Goal: Information Seeking & Learning: Learn about a topic

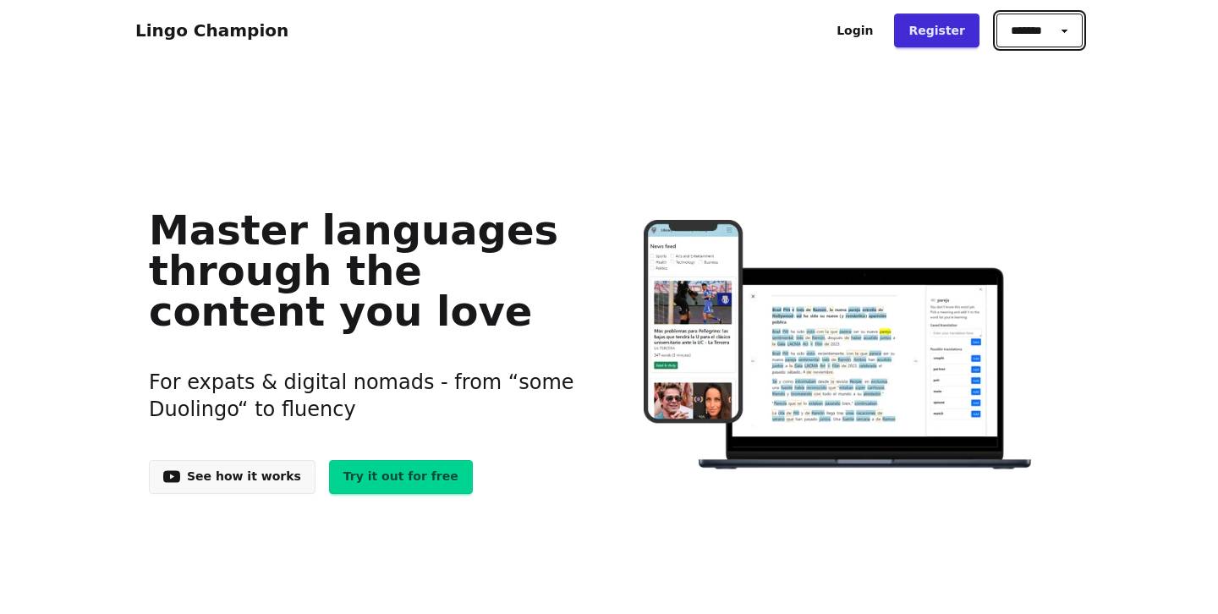
click at [1058, 32] on select "******* ******* *******" at bounding box center [1040, 31] width 86 height 34
click at [383, 481] on link "Try it out for free" at bounding box center [401, 477] width 144 height 34
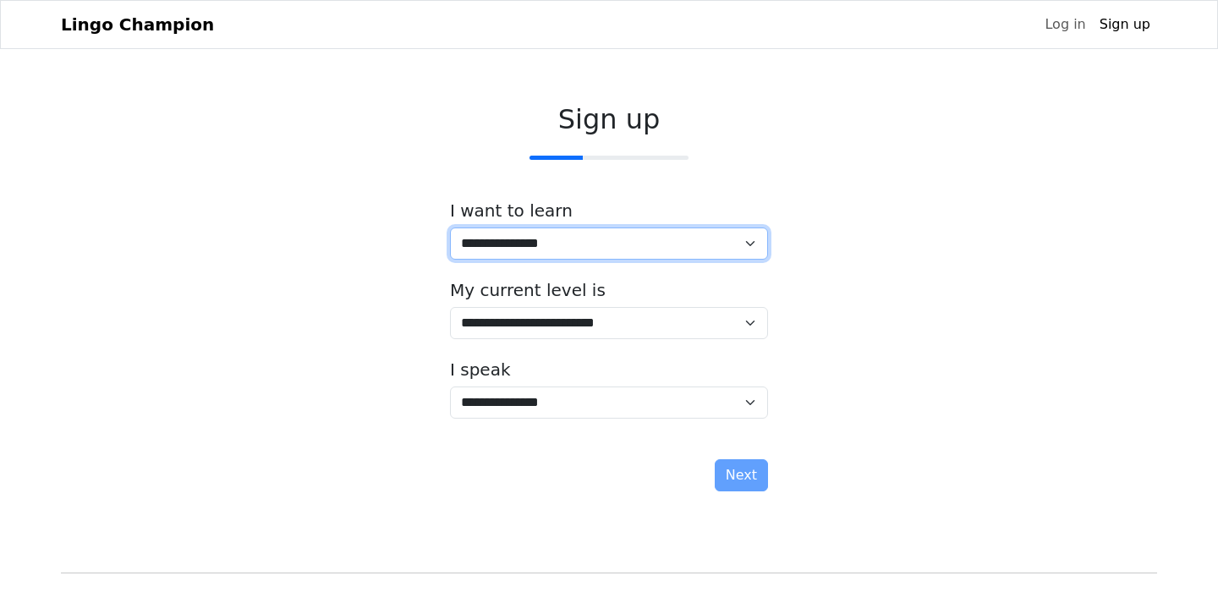
select select "**"
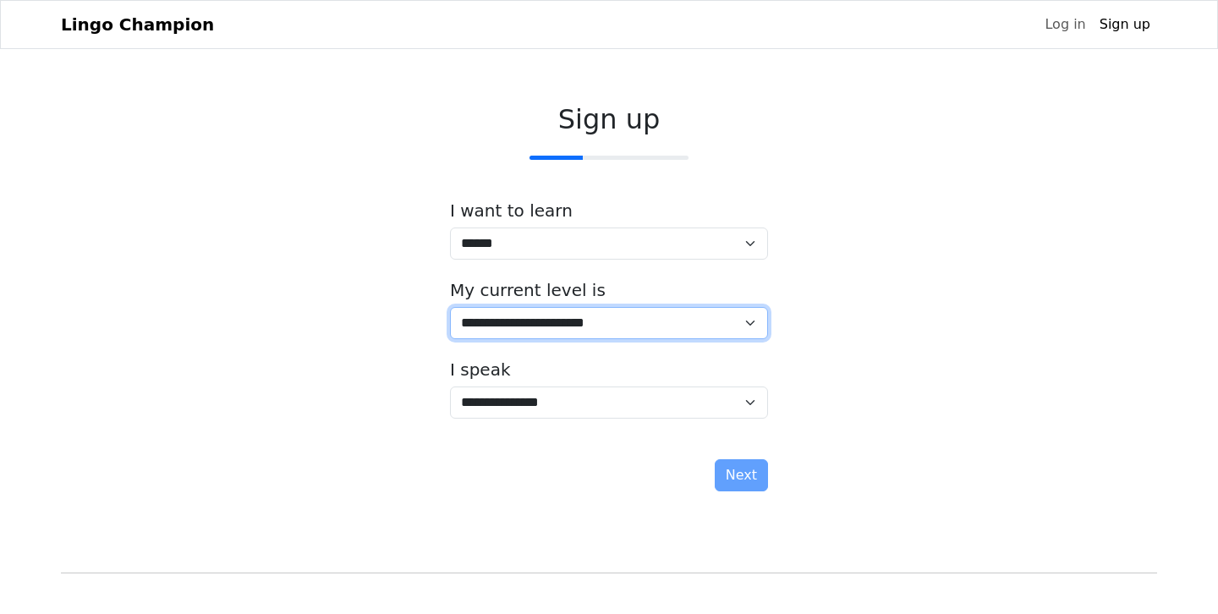
select select "*"
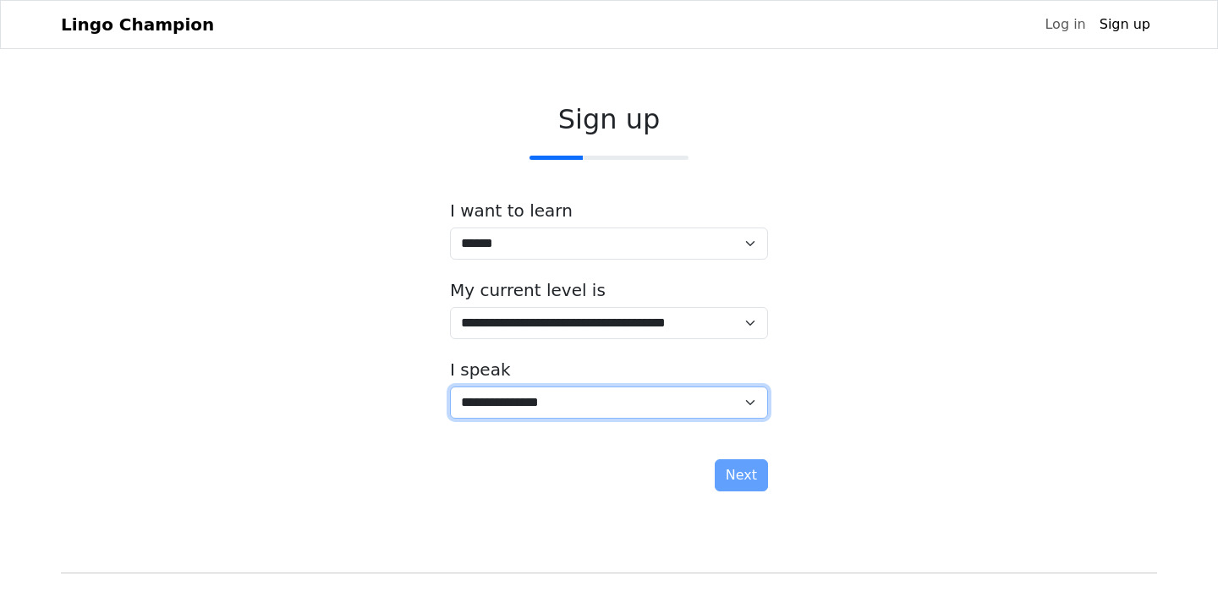
select select "*****"
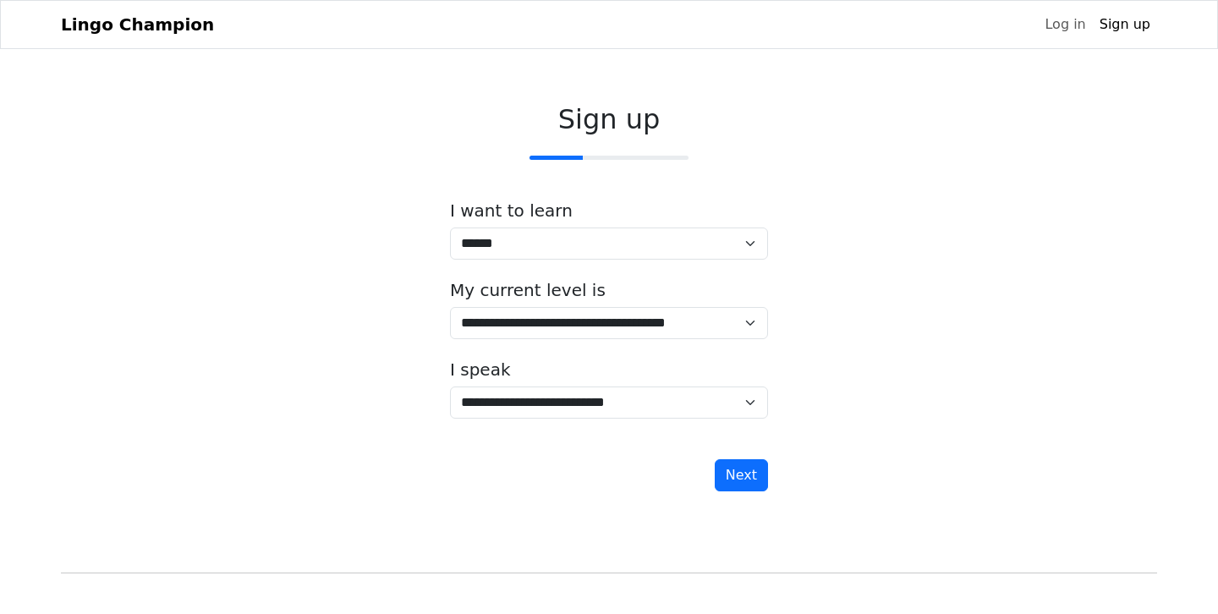
click at [747, 481] on button "Next" at bounding box center [741, 475] width 53 height 32
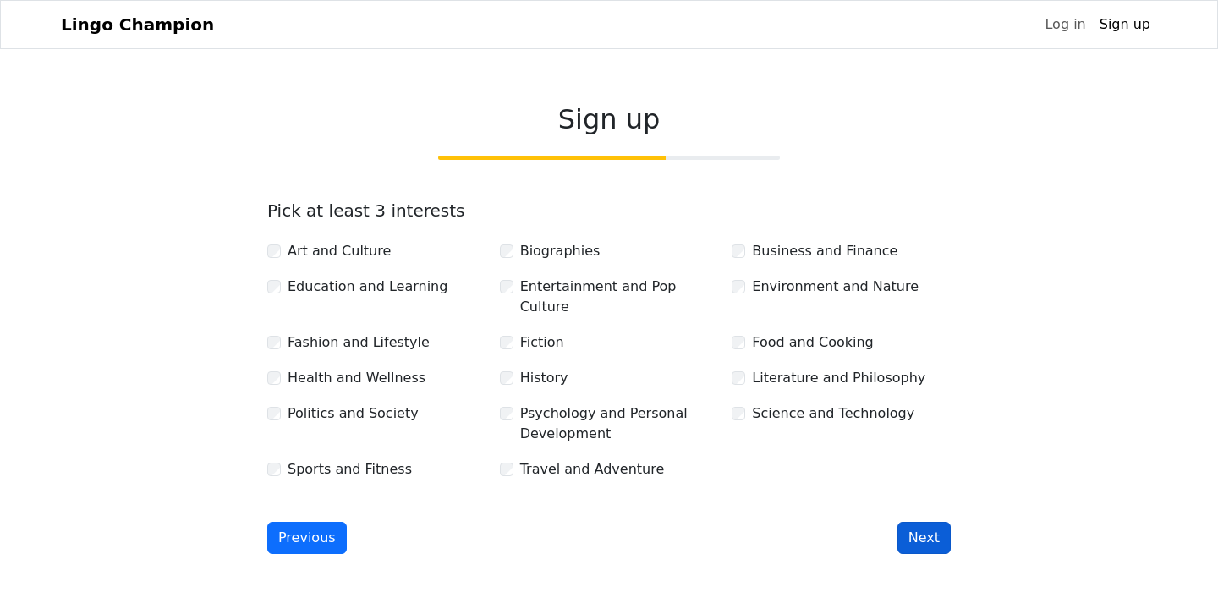
click at [932, 522] on button "Next" at bounding box center [924, 538] width 53 height 32
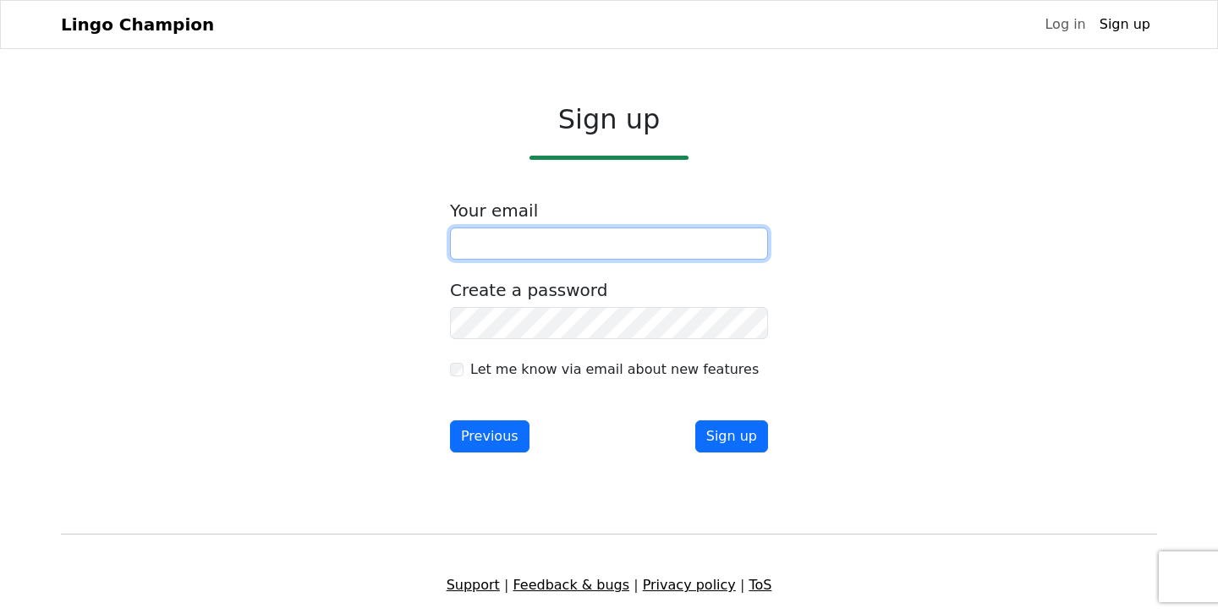
click at [665, 242] on input "email" at bounding box center [609, 244] width 318 height 32
type input "**********"
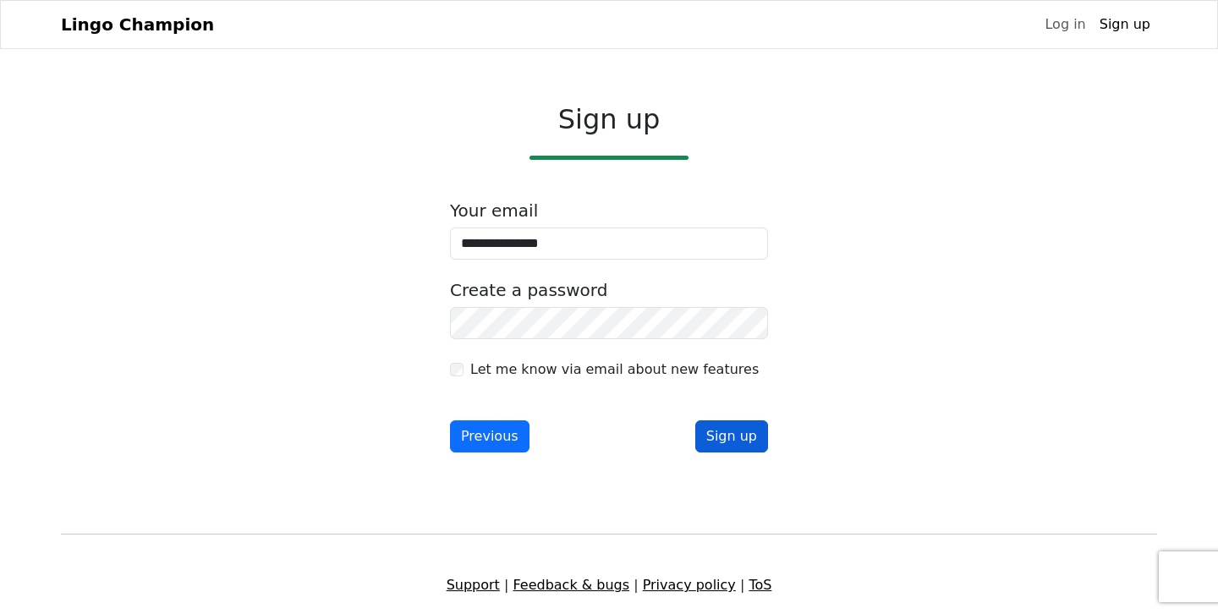
click at [740, 438] on button "Sign up" at bounding box center [731, 436] width 73 height 32
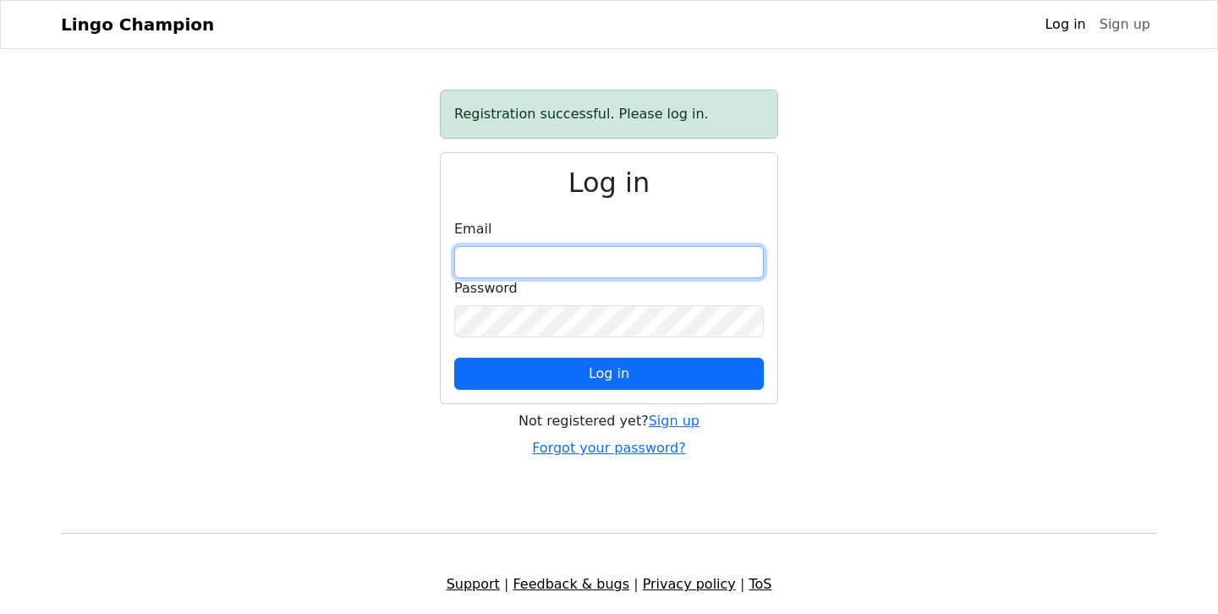
drag, startPoint x: 514, startPoint y: 251, endPoint x: 509, endPoint y: 259, distance: 8.7
type input "**********"
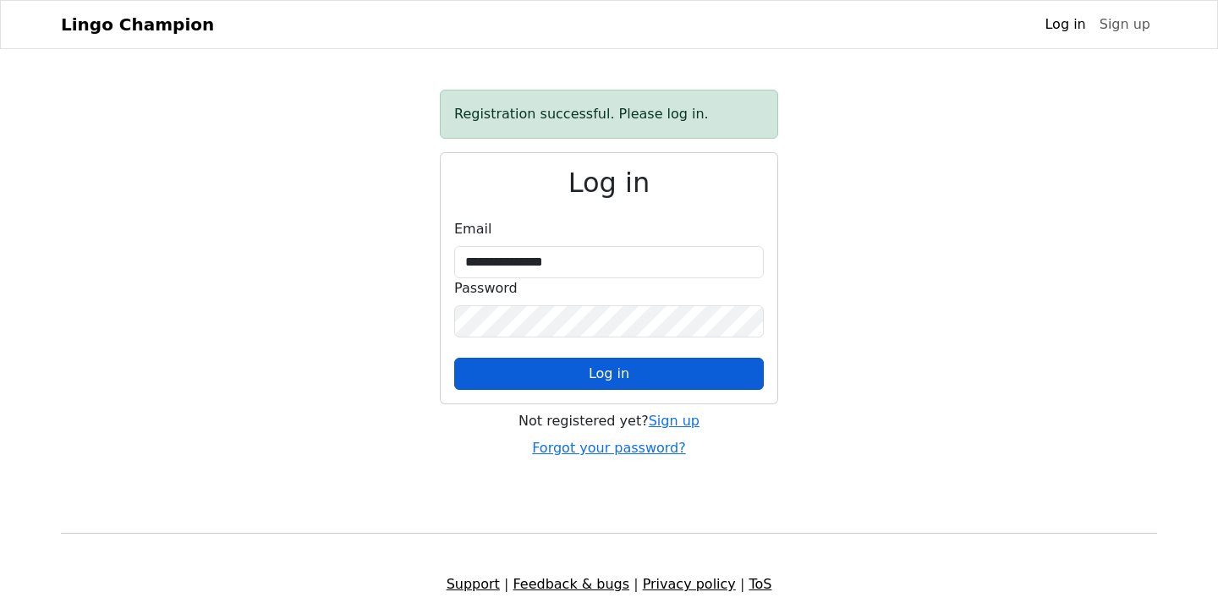
click at [629, 382] on button "Log in" at bounding box center [609, 374] width 310 height 32
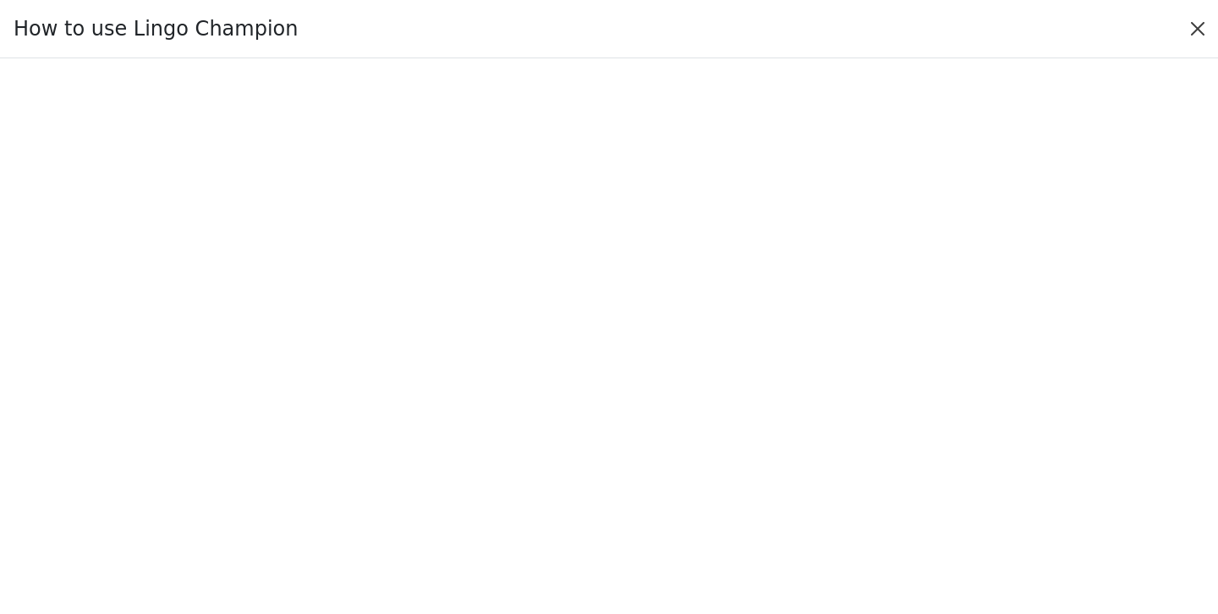
click at [1200, 30] on button "Close" at bounding box center [1197, 28] width 27 height 27
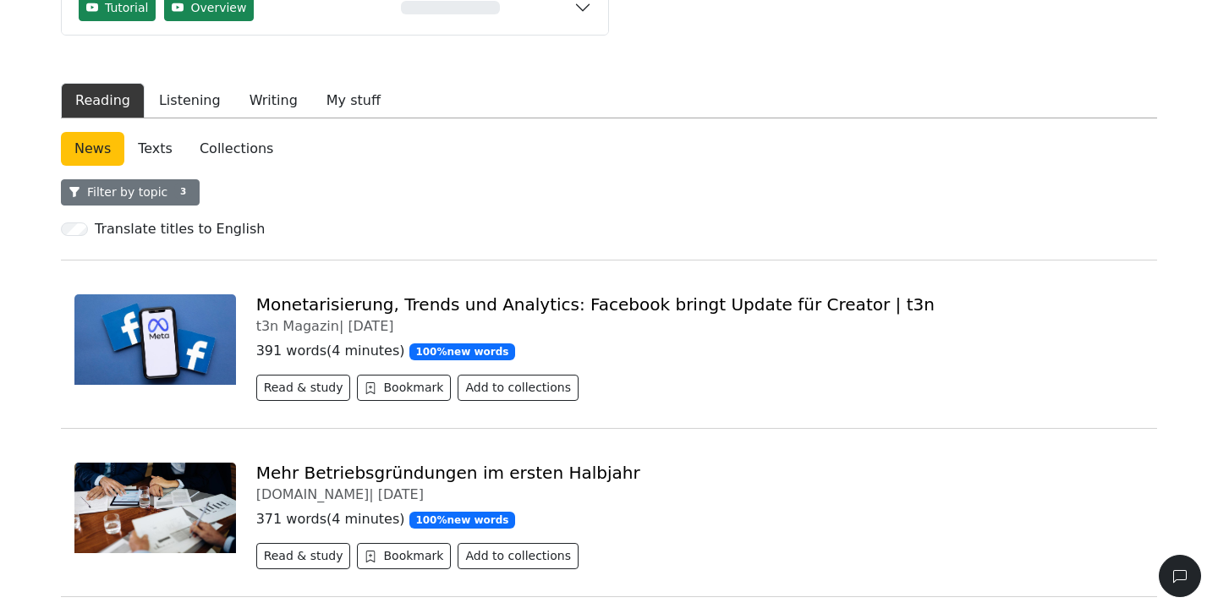
scroll to position [212, 0]
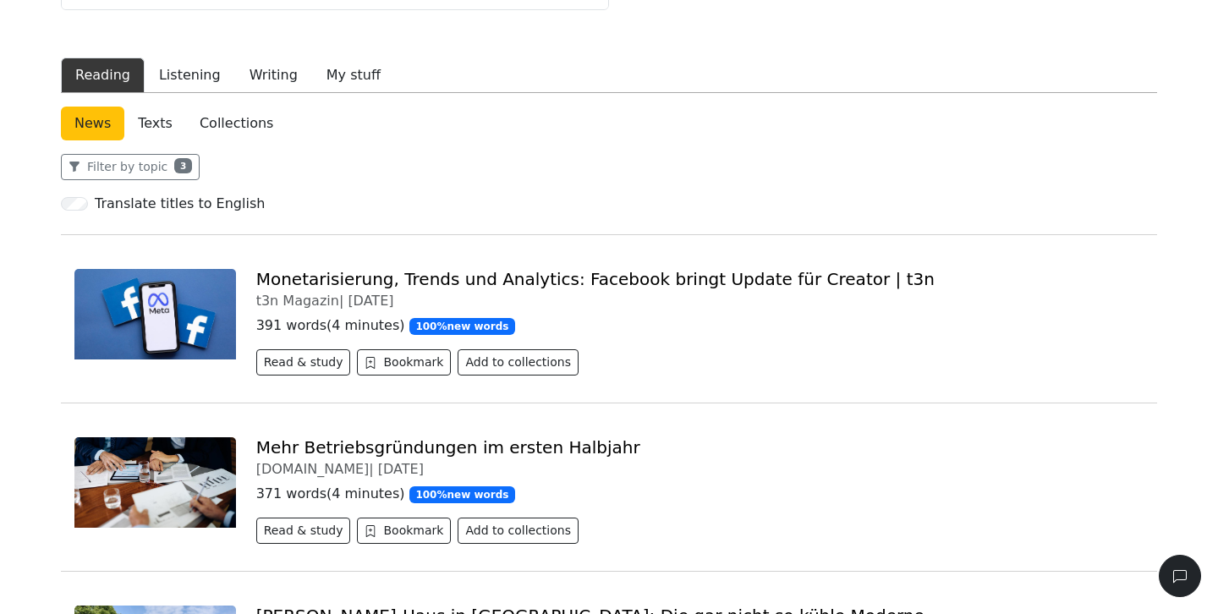
click at [337, 278] on link "Monetarisierung, Trends und Analytics: Facebook bringt Update für Creator | t3n" at bounding box center [595, 279] width 678 height 20
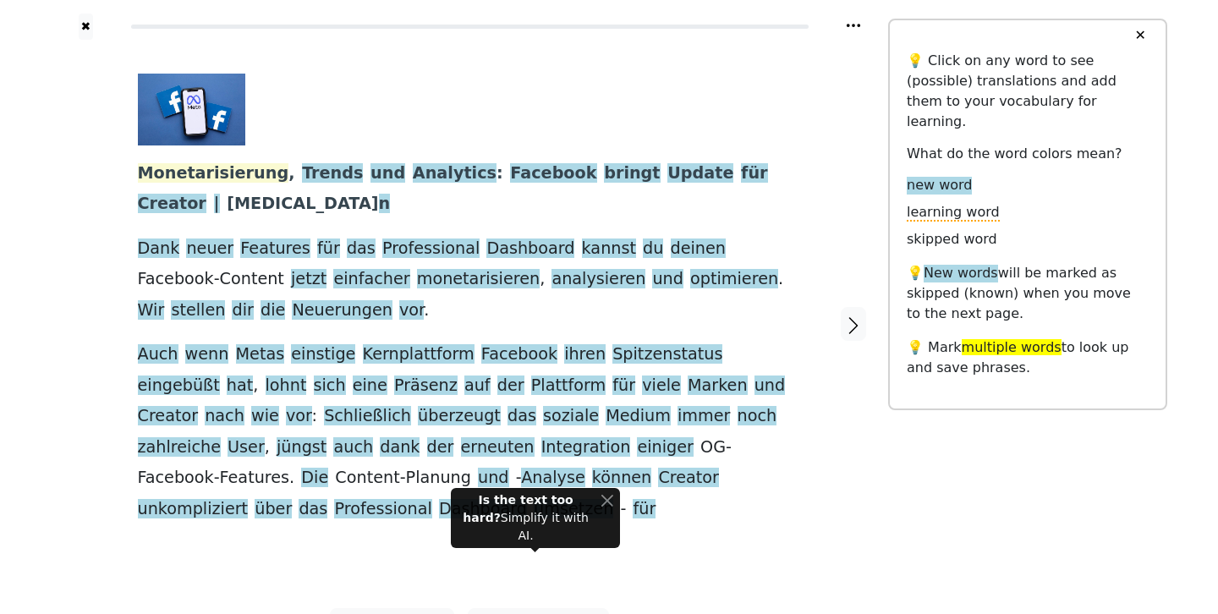
click at [187, 173] on span "Monetarisierung" at bounding box center [213, 173] width 151 height 21
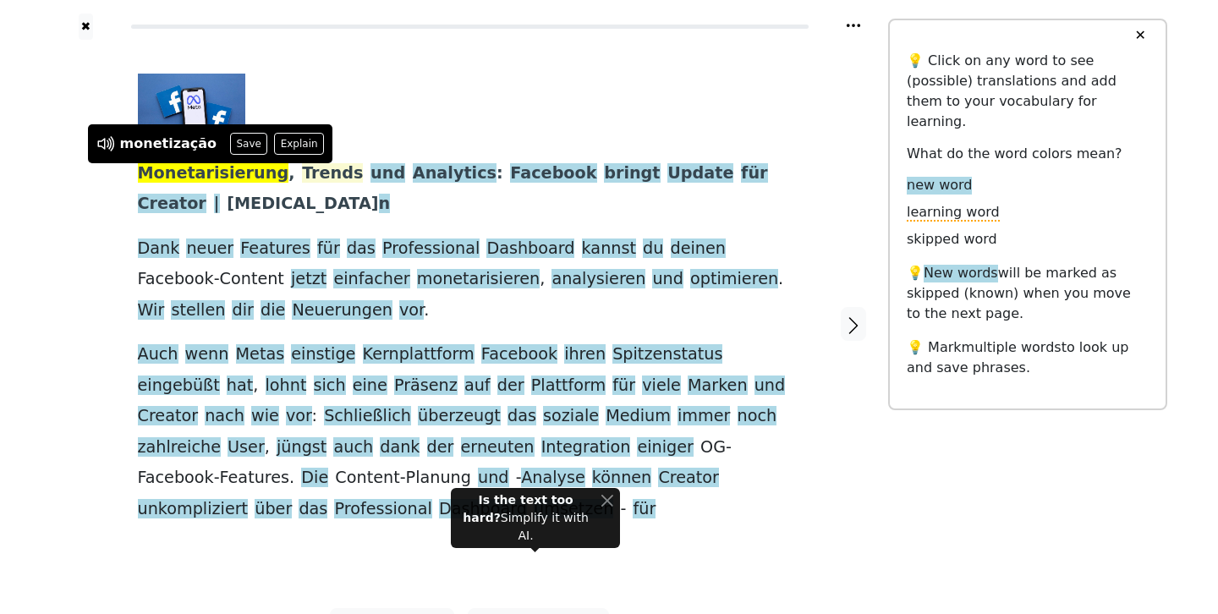
click at [303, 173] on span "Trends" at bounding box center [332, 173] width 61 height 21
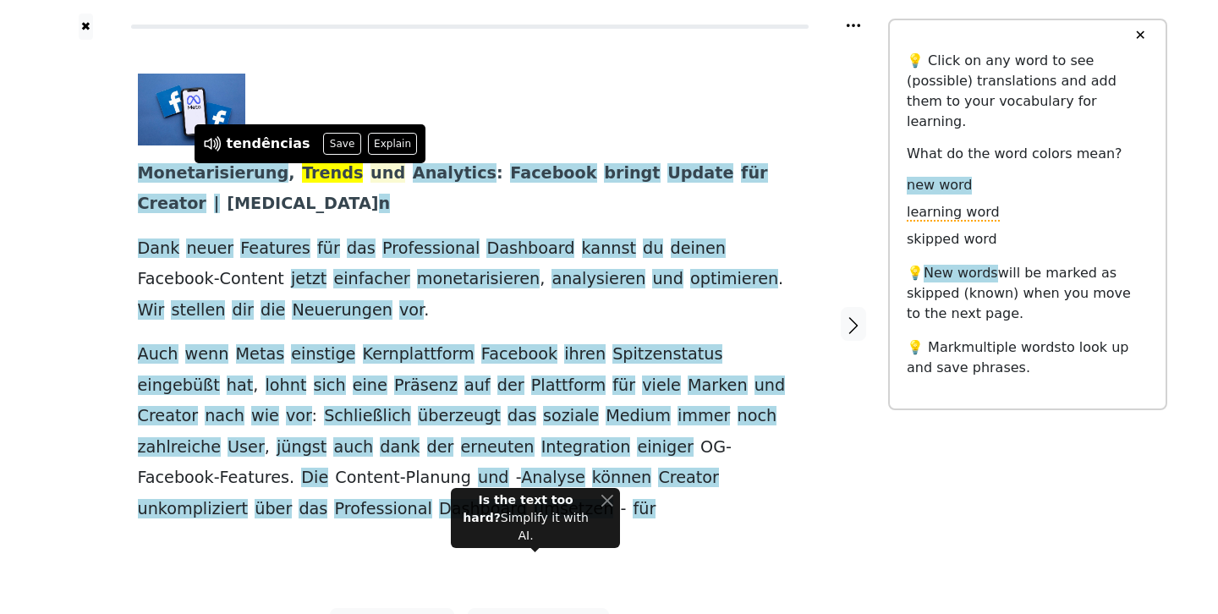
click at [371, 175] on span "und" at bounding box center [388, 173] width 35 height 21
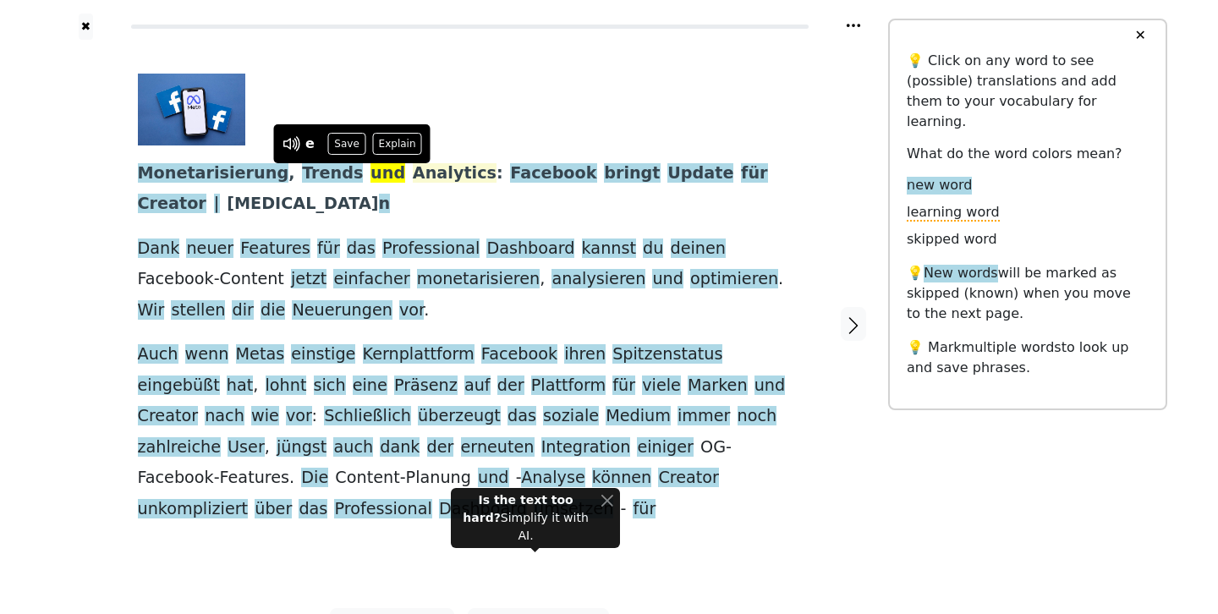
click at [413, 173] on span "Analytics" at bounding box center [455, 173] width 84 height 21
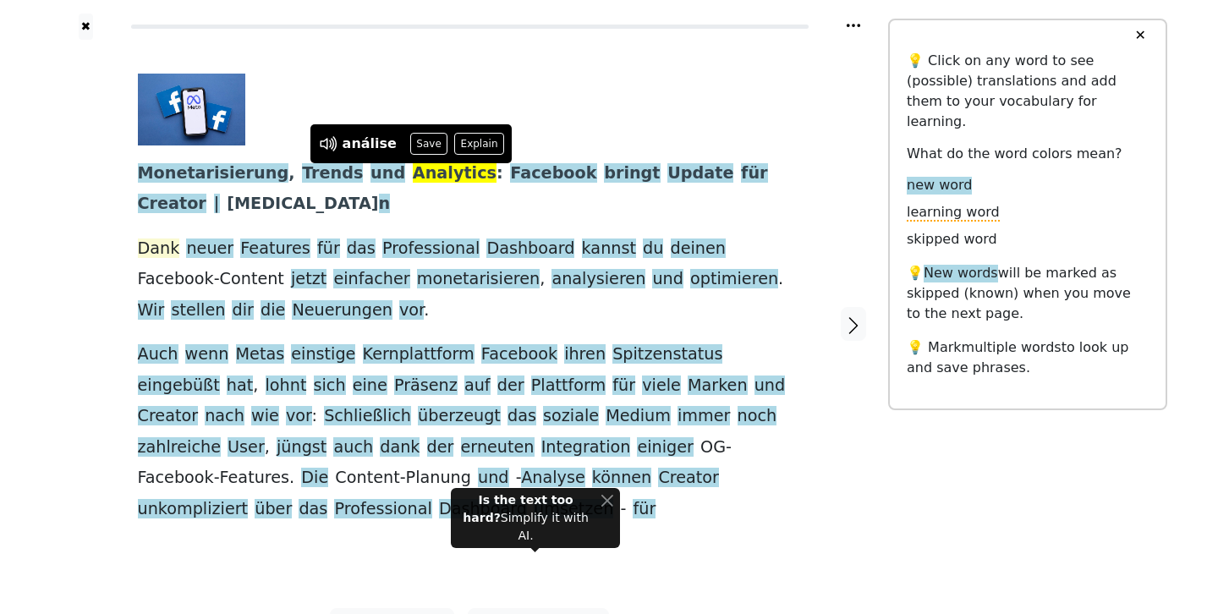
click at [168, 239] on span "Dank" at bounding box center [159, 249] width 42 height 21
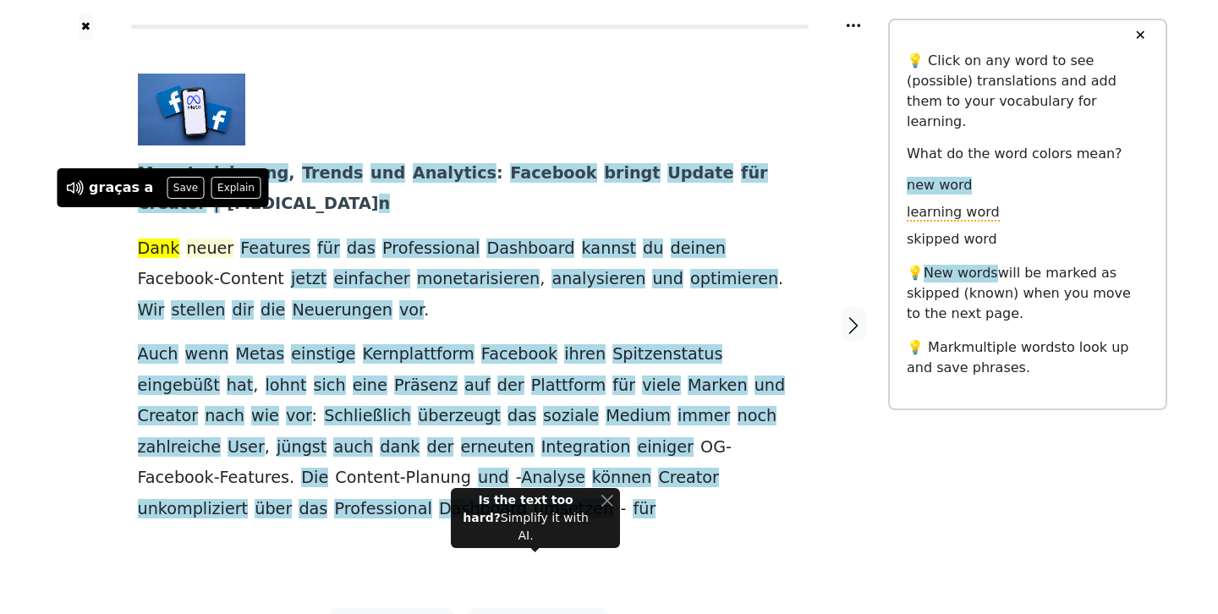
click at [195, 239] on span "neuer" at bounding box center [209, 249] width 47 height 21
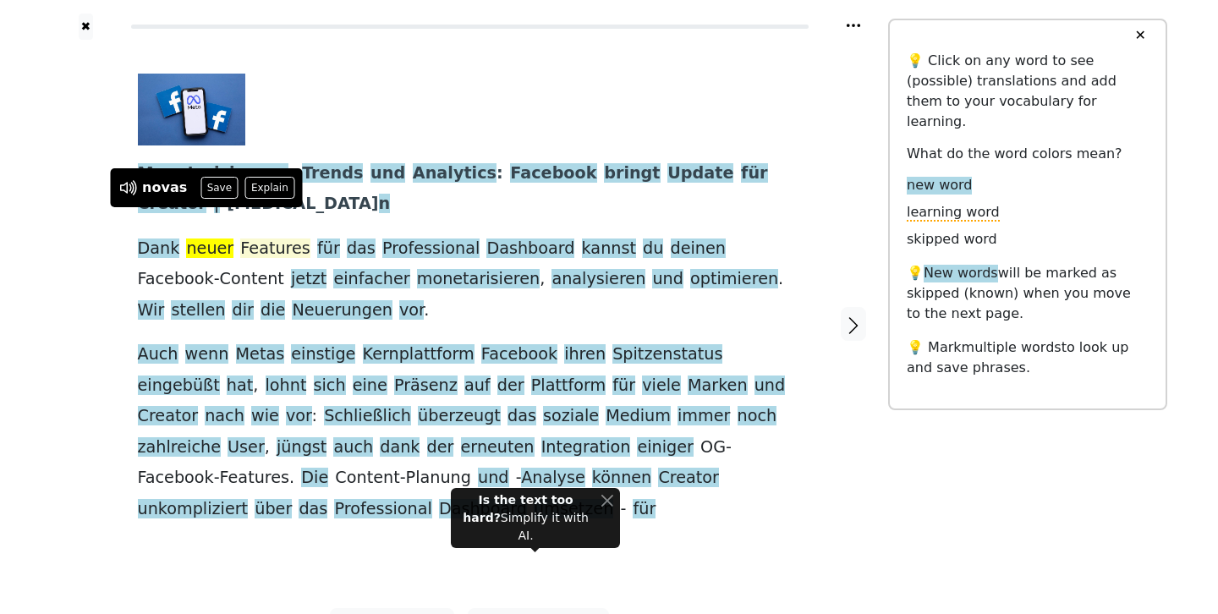
click at [251, 239] on span "Features" at bounding box center [275, 249] width 70 height 21
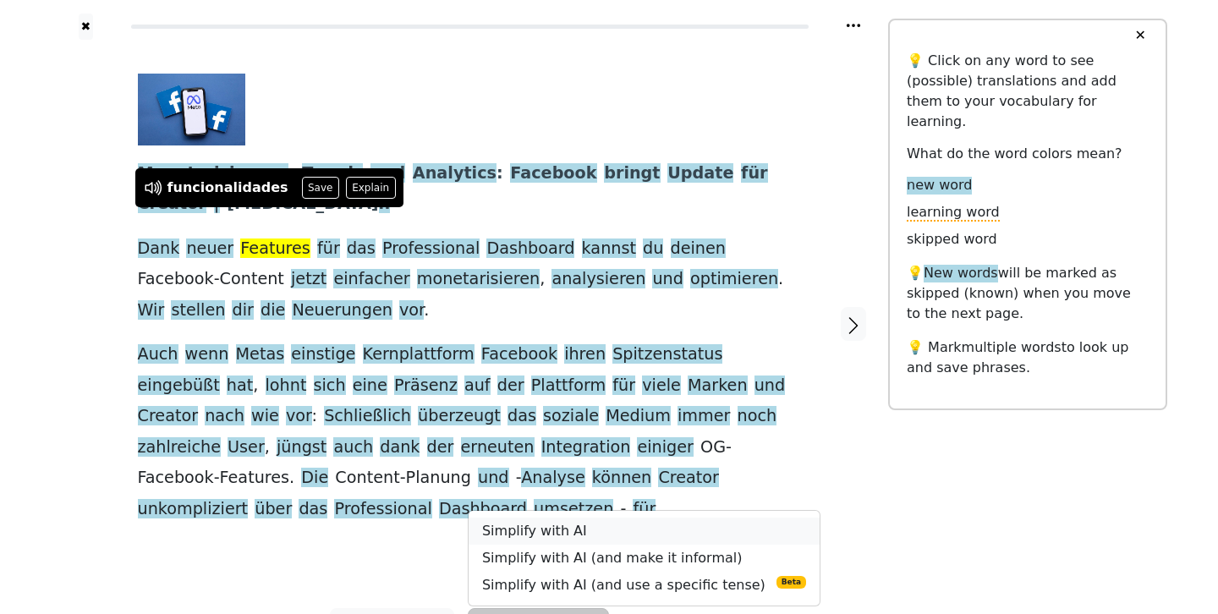
click at [547, 518] on link "Simplify with AI" at bounding box center [644, 531] width 351 height 27
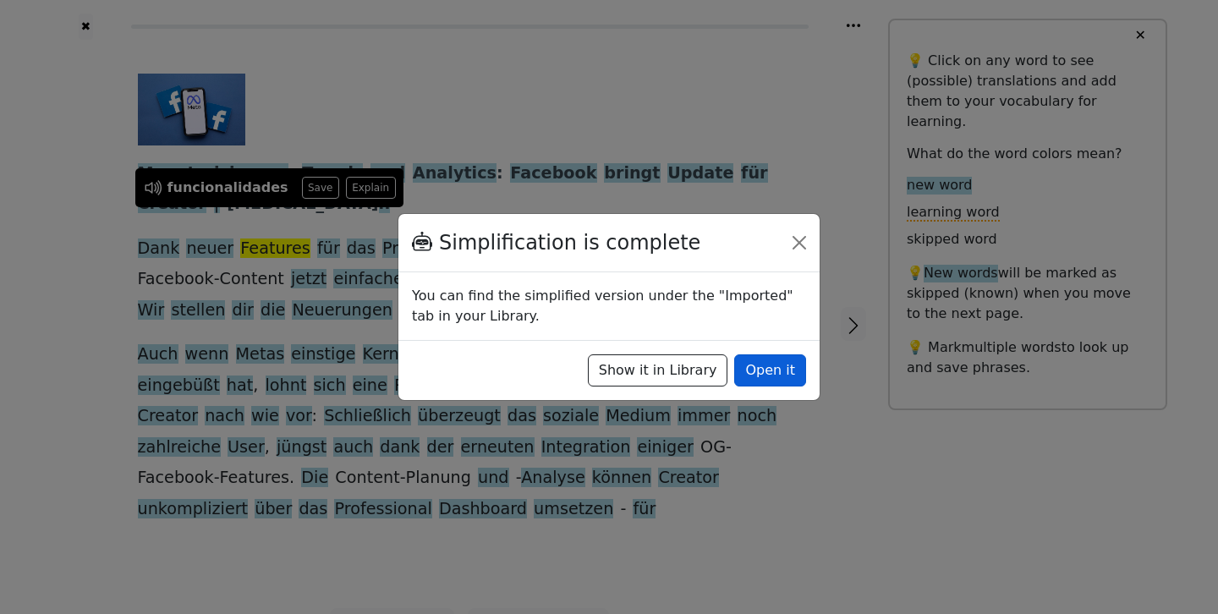
click at [774, 375] on button "Open it" at bounding box center [770, 370] width 72 height 32
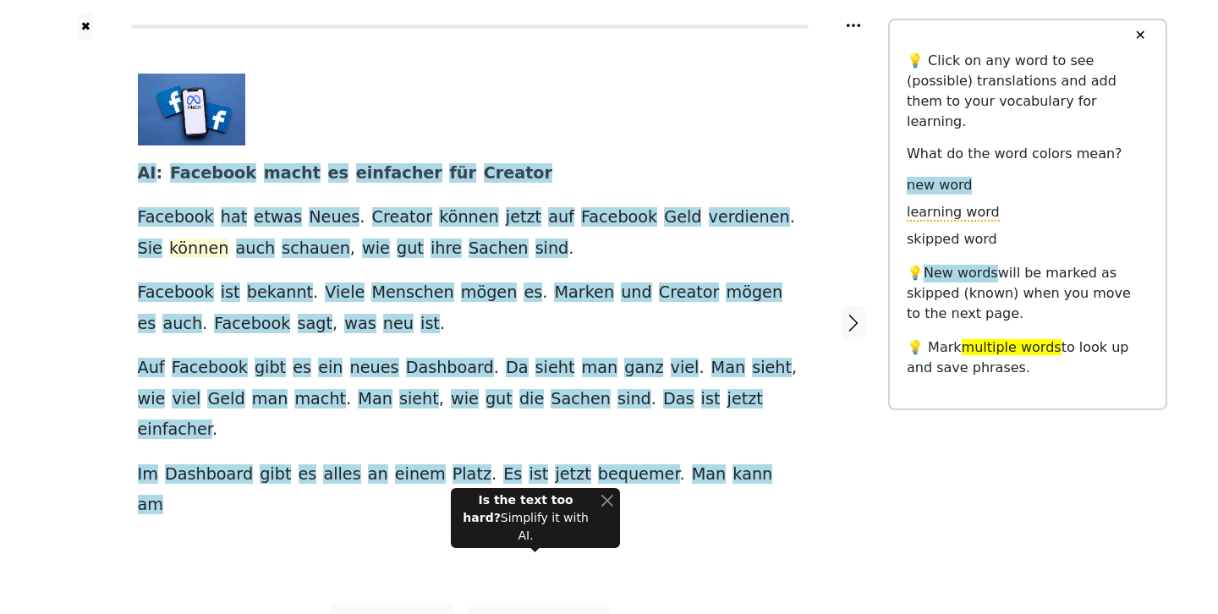
click at [169, 250] on span "können" at bounding box center [198, 249] width 59 height 21
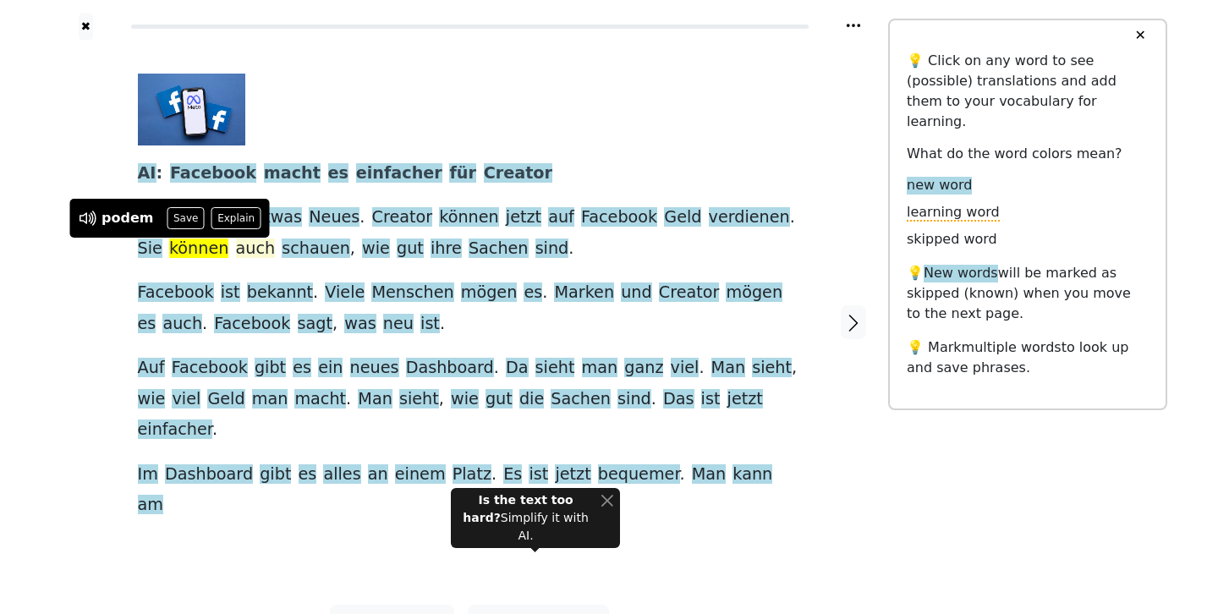
click at [236, 250] on span "auch" at bounding box center [256, 249] width 40 height 21
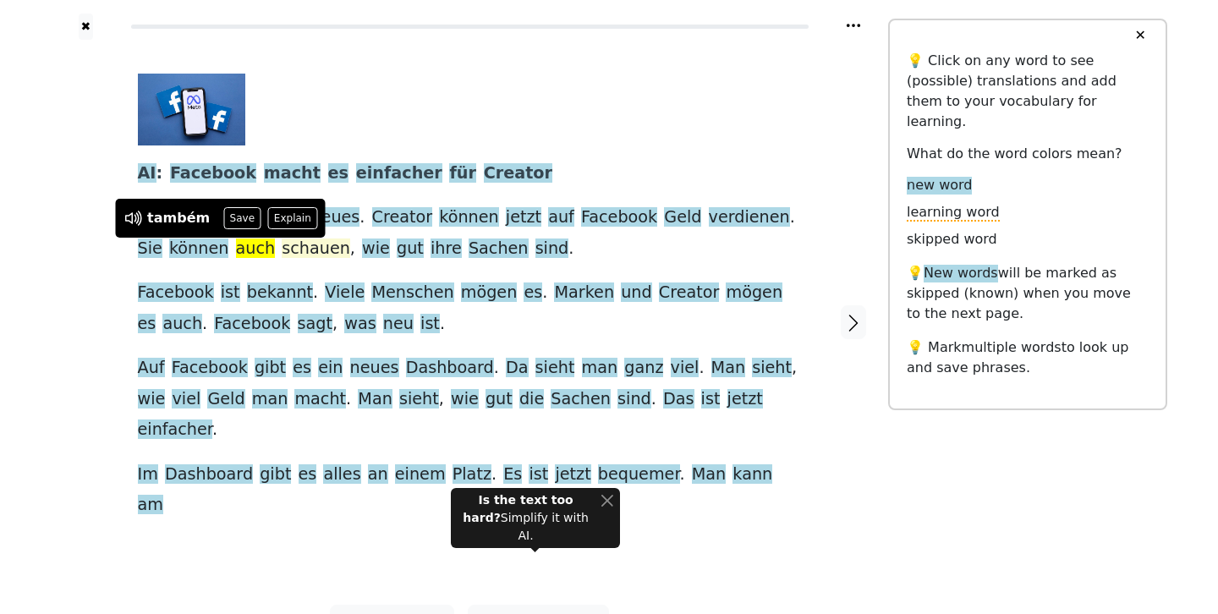
click at [282, 248] on span "schauen" at bounding box center [316, 249] width 69 height 21
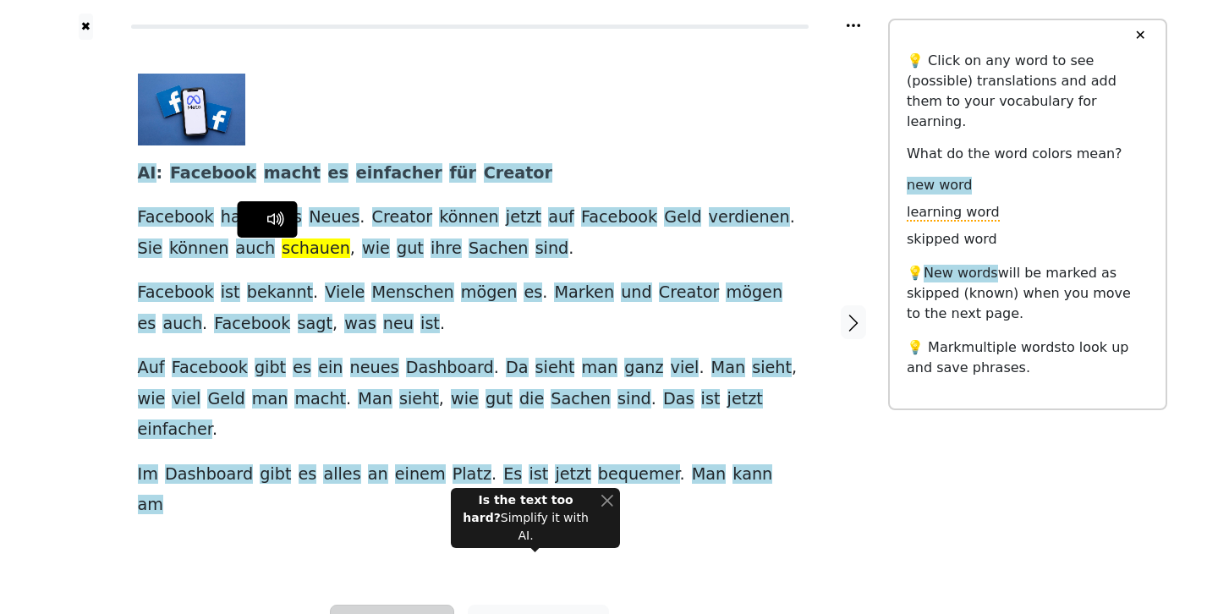
click at [396, 613] on span "Listen" at bounding box center [393, 625] width 51 height 25
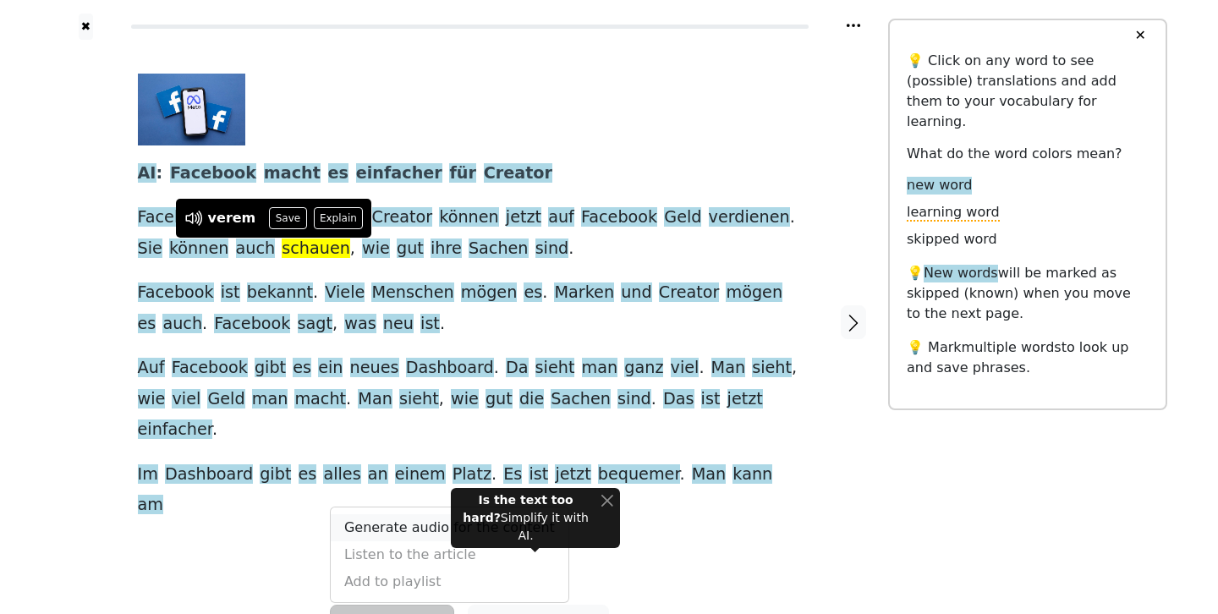
click at [400, 514] on link "Generate audio for the content" at bounding box center [450, 527] width 238 height 27
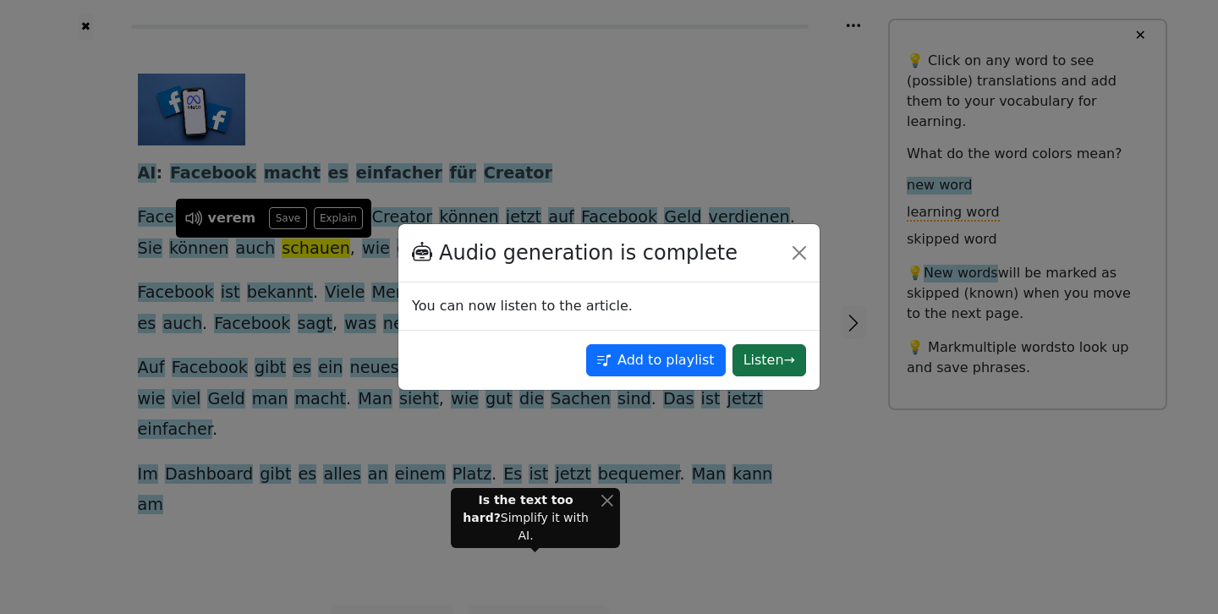
click at [757, 363] on button "Listen →" at bounding box center [770, 360] width 74 height 32
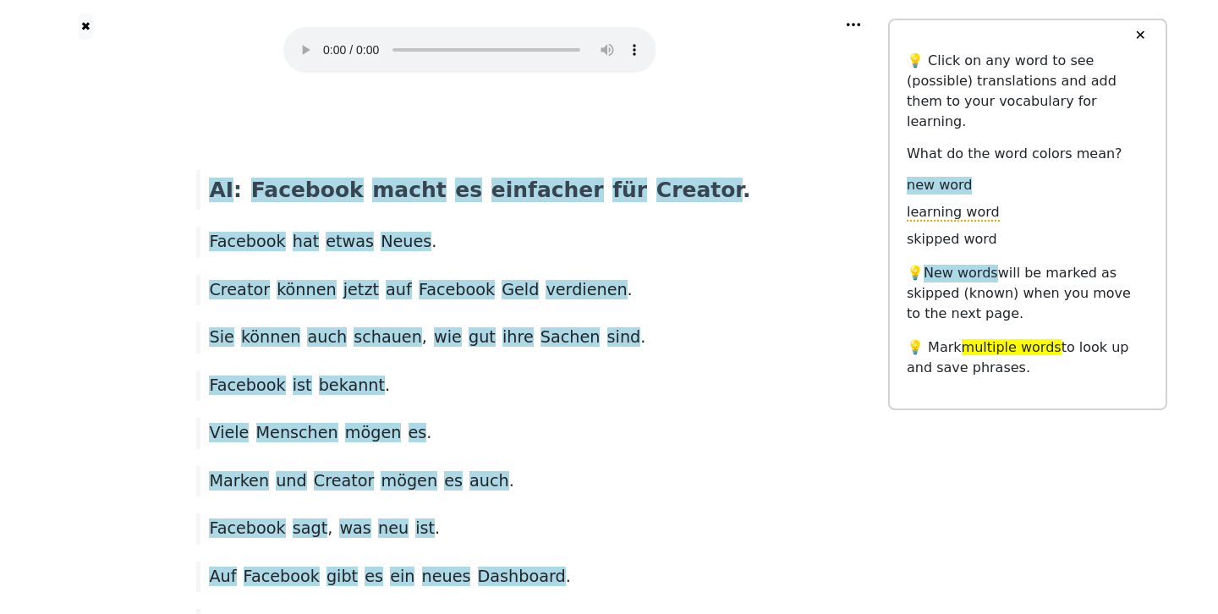
click at [322, 40] on audio at bounding box center [469, 50] width 373 height 46
click at [270, 280] on span "Creator" at bounding box center [239, 290] width 61 height 21
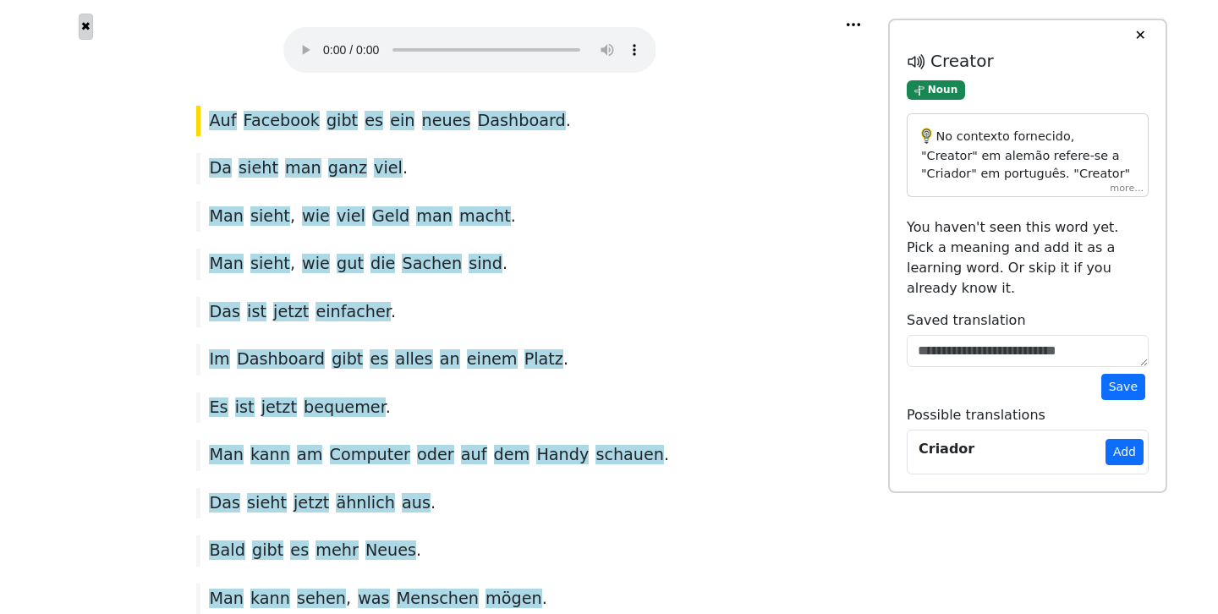
scroll to position [246, 0]
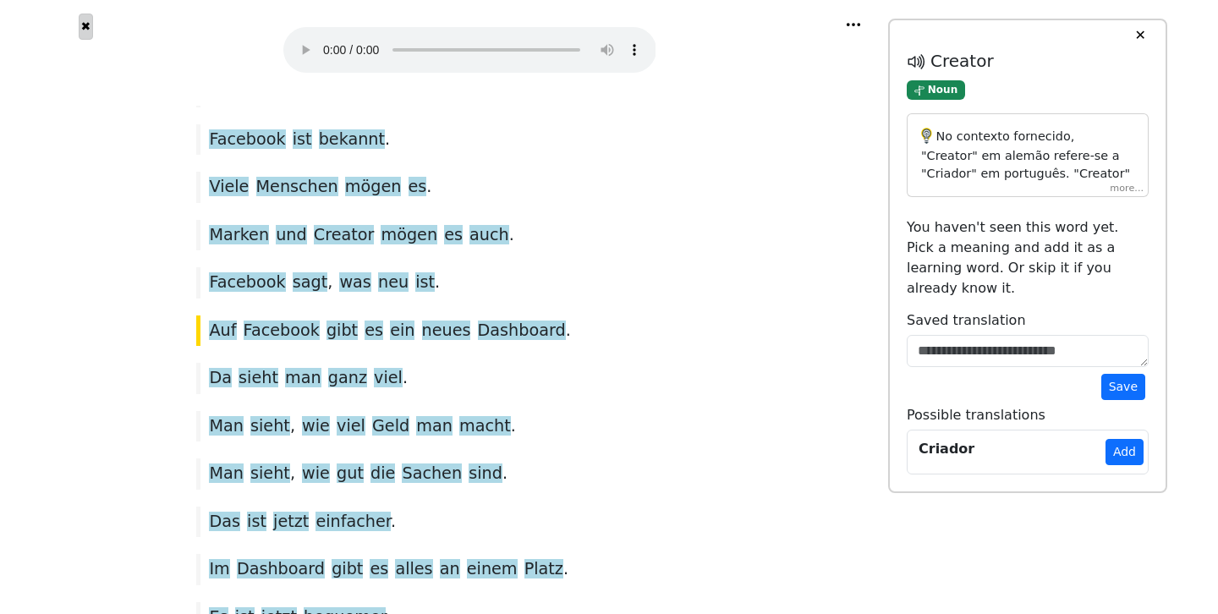
click at [83, 25] on button "✖" at bounding box center [86, 27] width 14 height 26
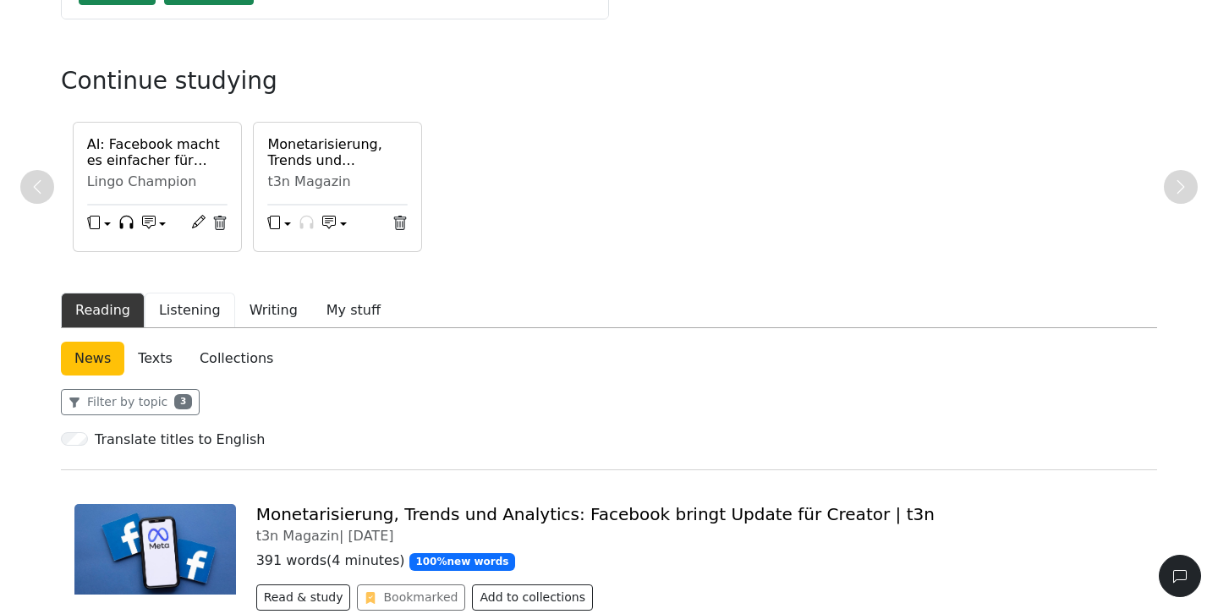
click at [183, 316] on button "Listening" at bounding box center [190, 311] width 91 height 36
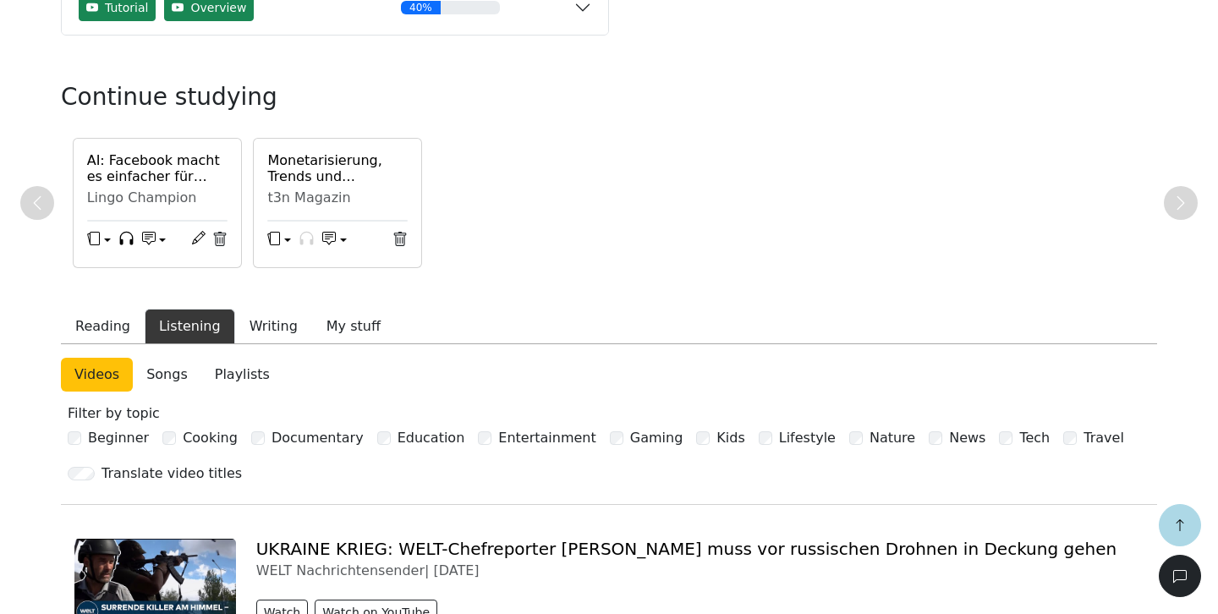
scroll to position [415, 0]
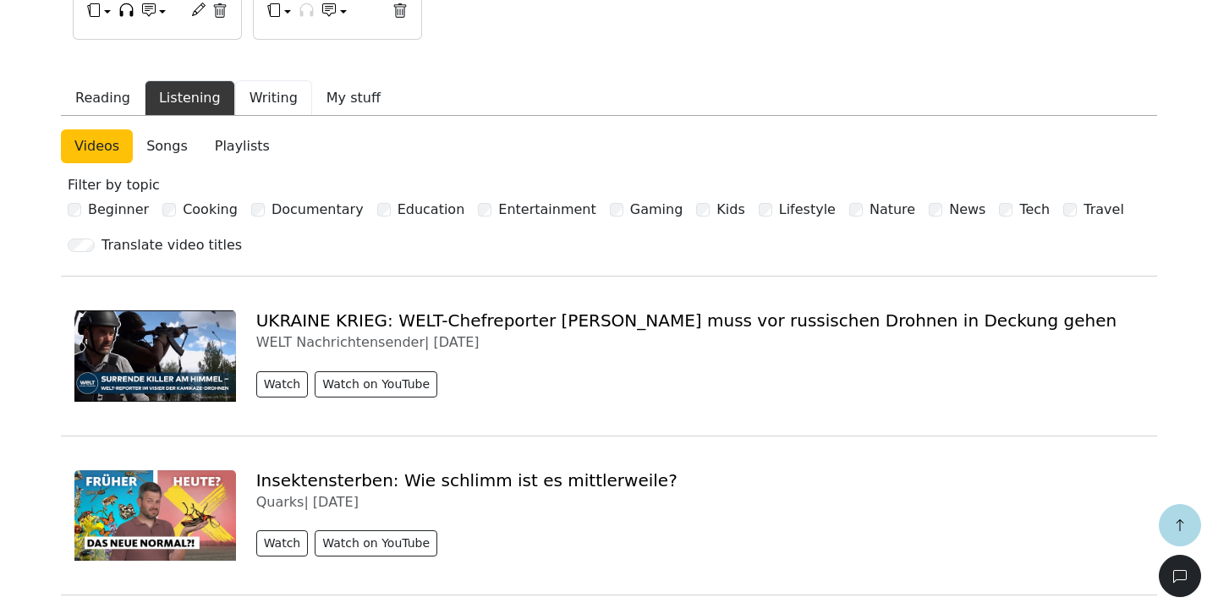
click at [260, 94] on button "Writing" at bounding box center [273, 98] width 77 height 36
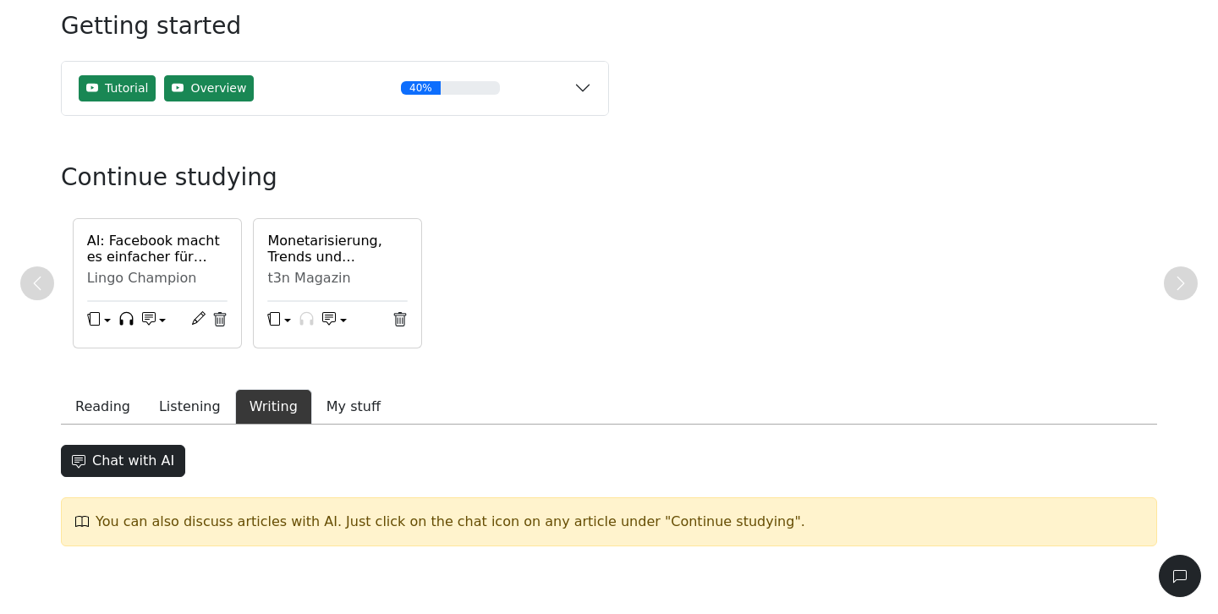
scroll to position [106, 0]
click at [146, 245] on h6 "AI: Facebook macht es einfacher für Creator" at bounding box center [157, 249] width 140 height 32
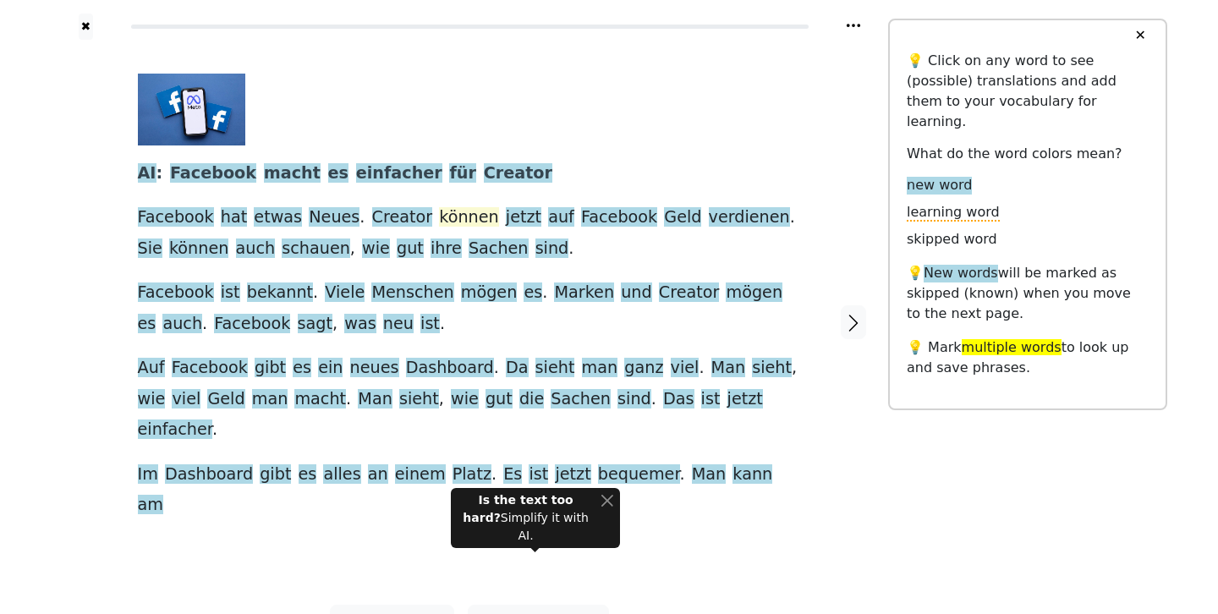
click at [439, 217] on span "können" at bounding box center [468, 217] width 59 height 21
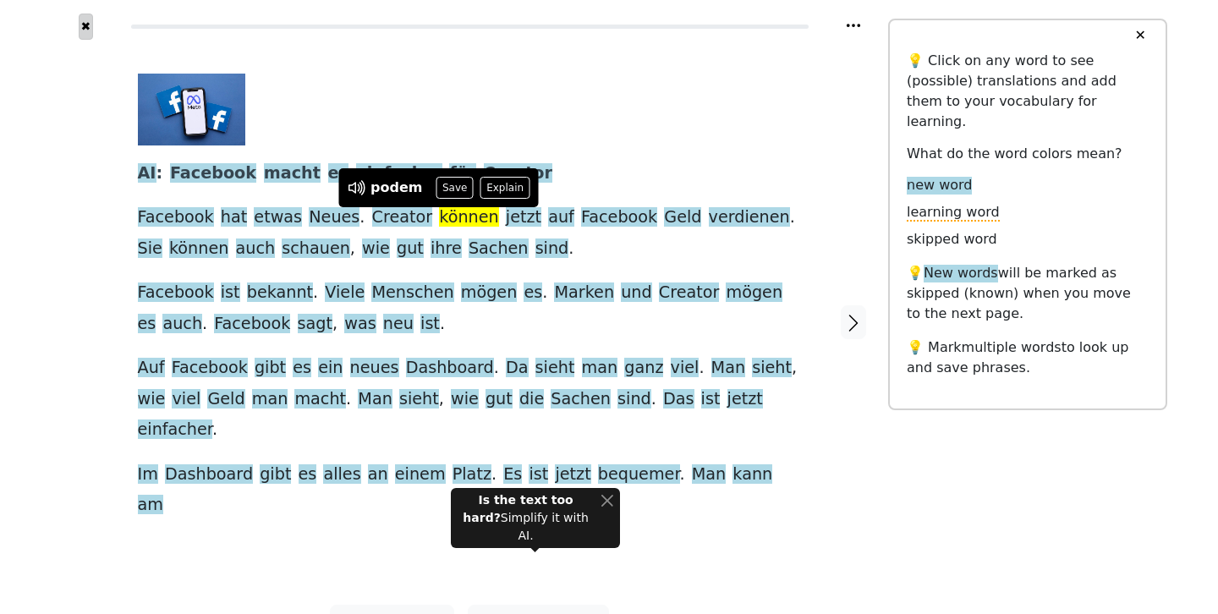
click at [80, 25] on button "✖" at bounding box center [86, 27] width 14 height 26
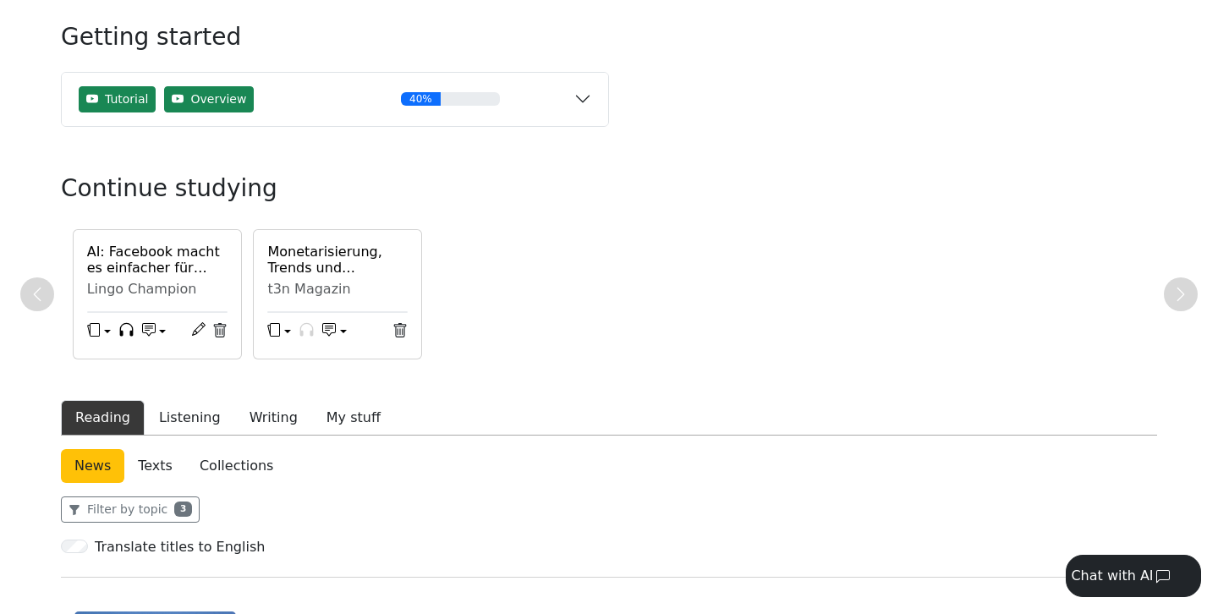
scroll to position [87, 0]
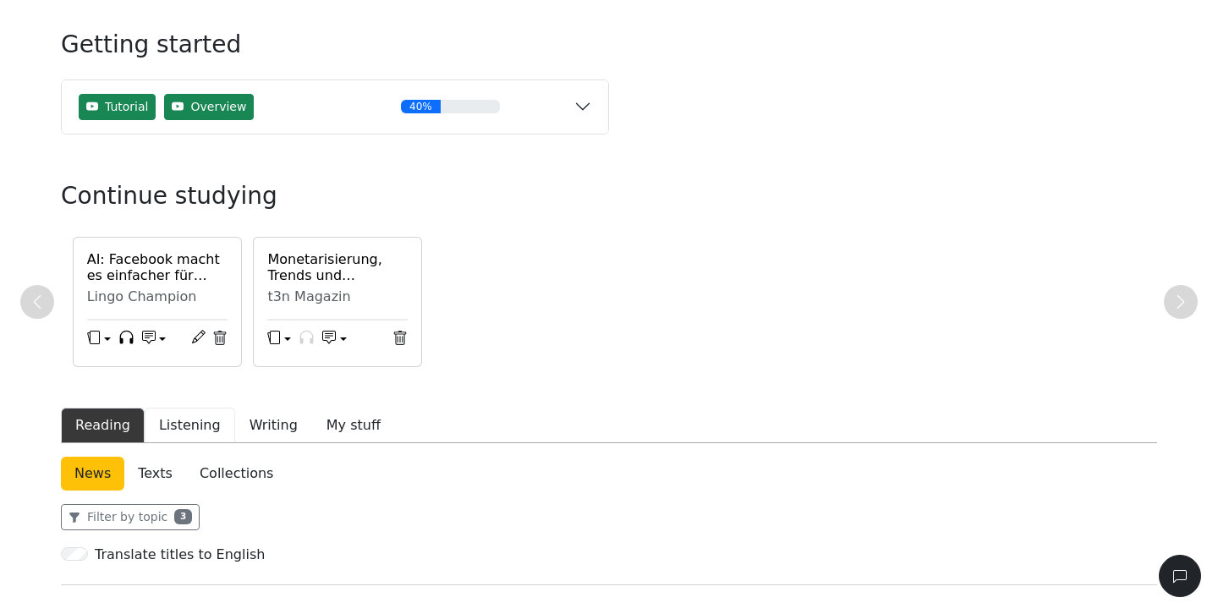
click at [188, 430] on button "Listening" at bounding box center [190, 426] width 91 height 36
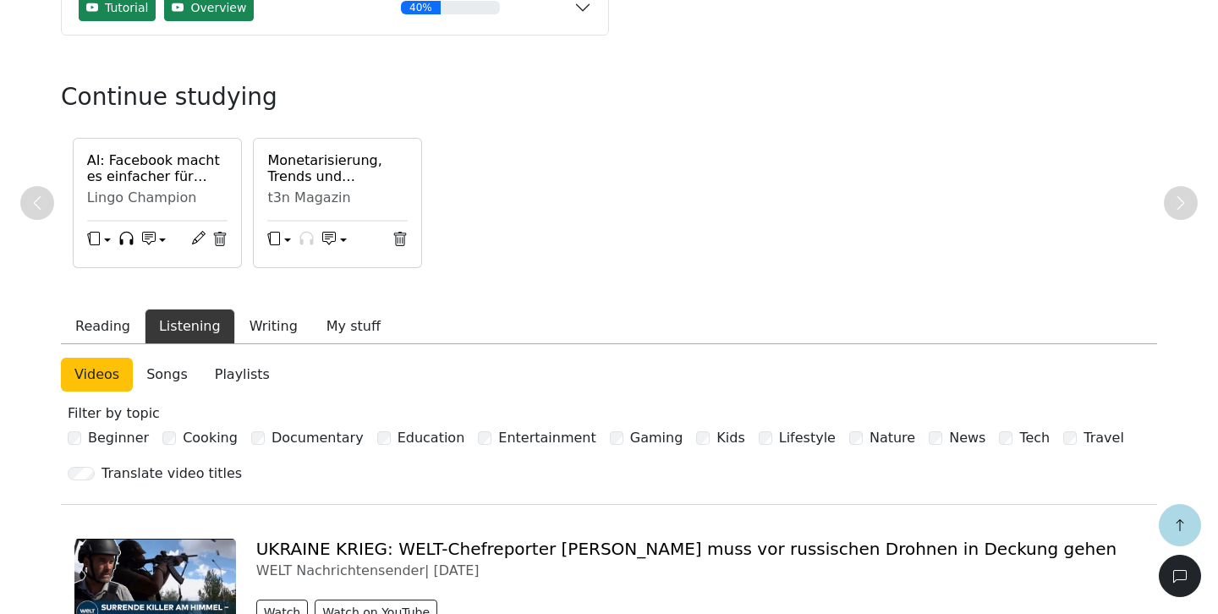
scroll to position [304, 0]
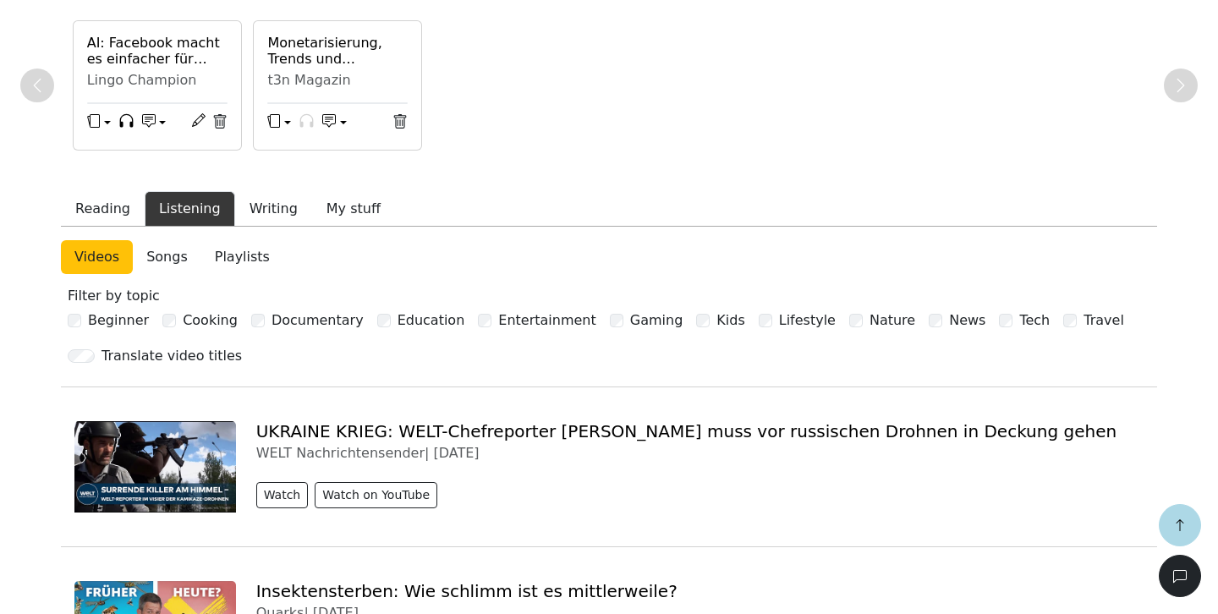
click at [325, 440] on link "UKRAINE KRIEG: WELT-Chefreporter Schwarzkopf muss vor russischen Drohnen in Dec…" at bounding box center [686, 431] width 861 height 20
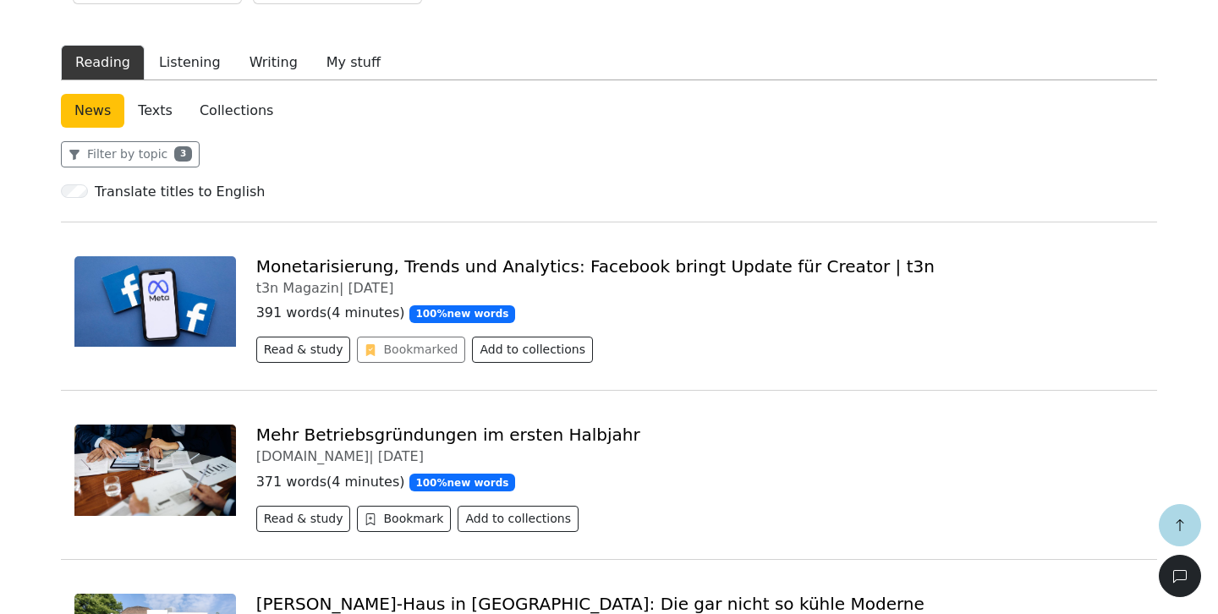
scroll to position [466, 0]
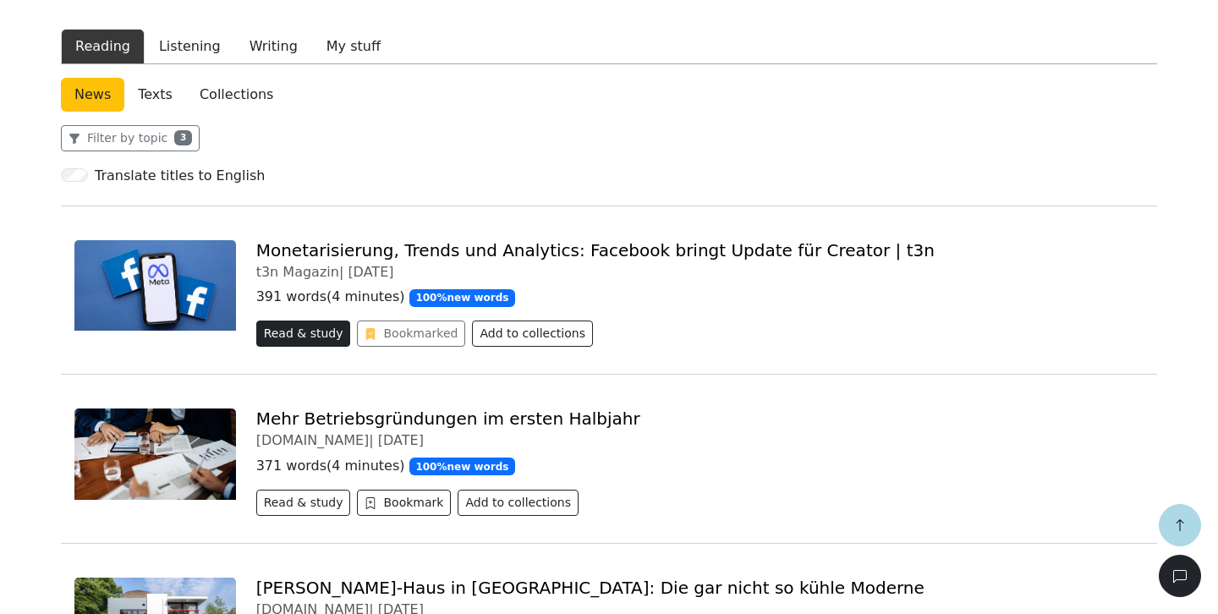
click at [320, 338] on button "Read & study" at bounding box center [303, 334] width 95 height 26
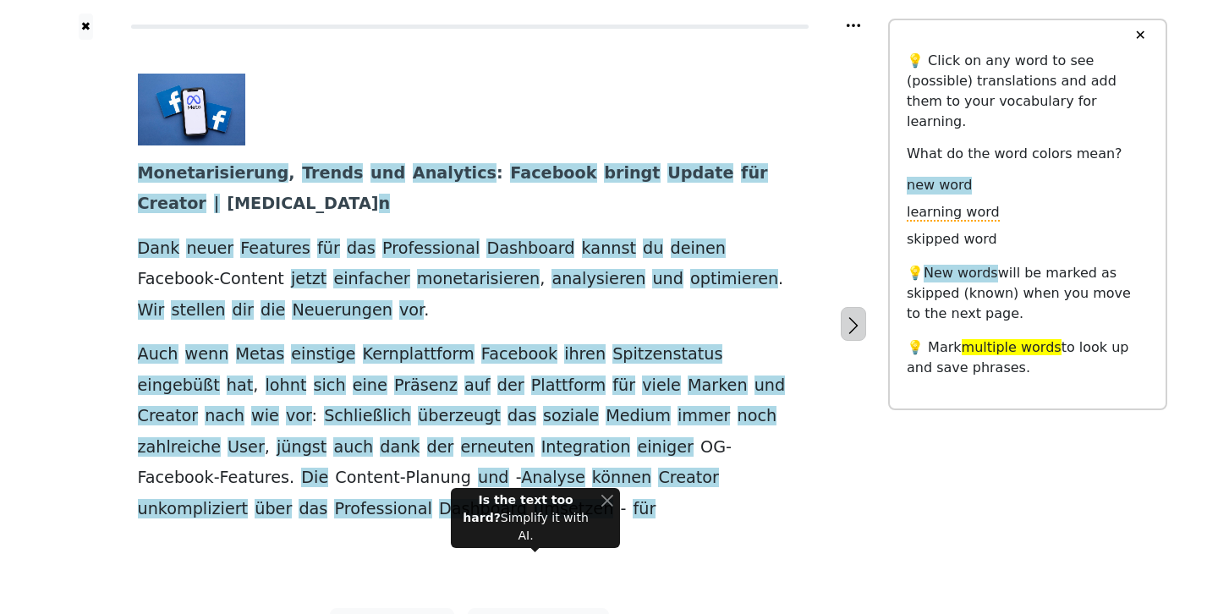
click at [857, 316] on icon "button" at bounding box center [853, 326] width 20 height 20
click at [854, 316] on icon "button" at bounding box center [853, 326] width 20 height 20
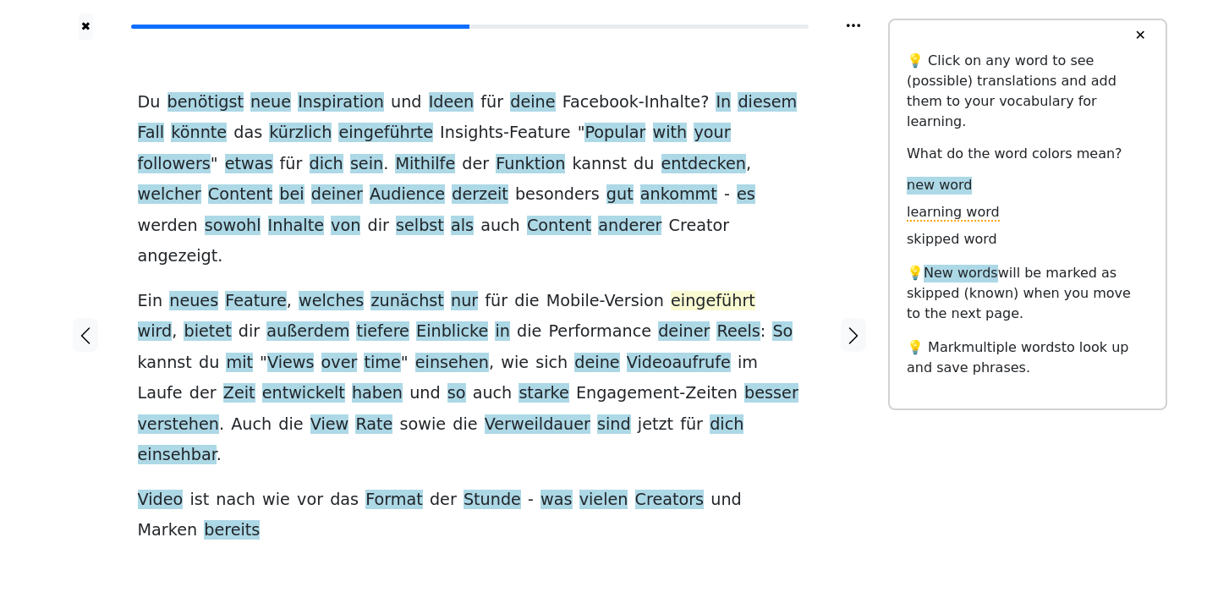
click at [671, 291] on span "eingeführt" at bounding box center [713, 301] width 85 height 21
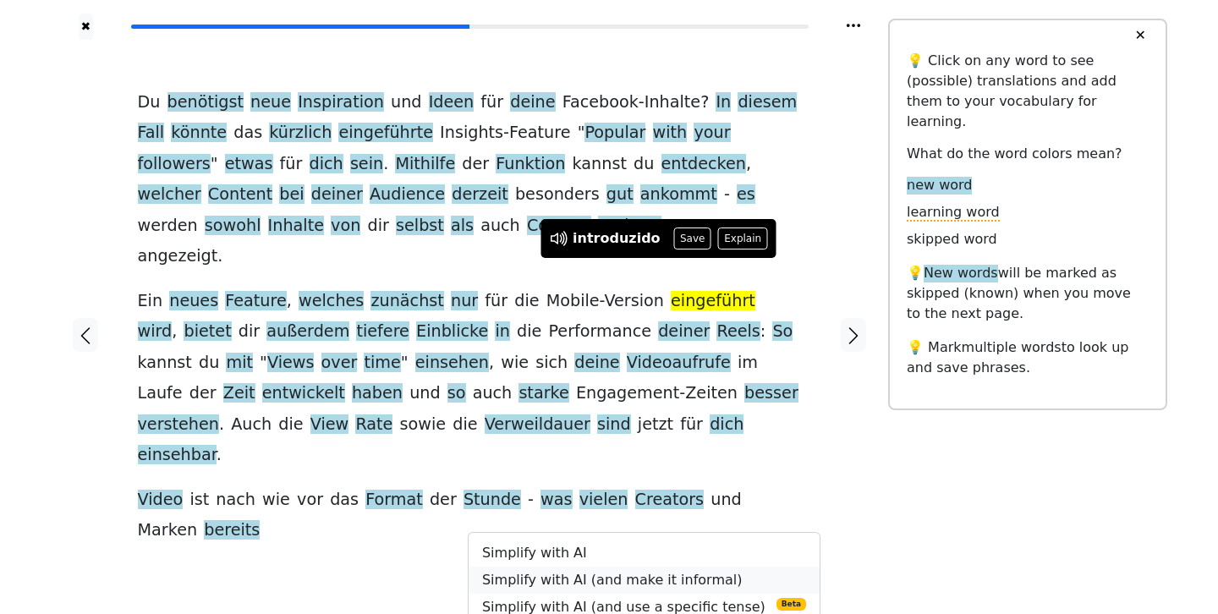
click at [517, 567] on link "Simplify with AI (and make it informal)" at bounding box center [644, 580] width 351 height 27
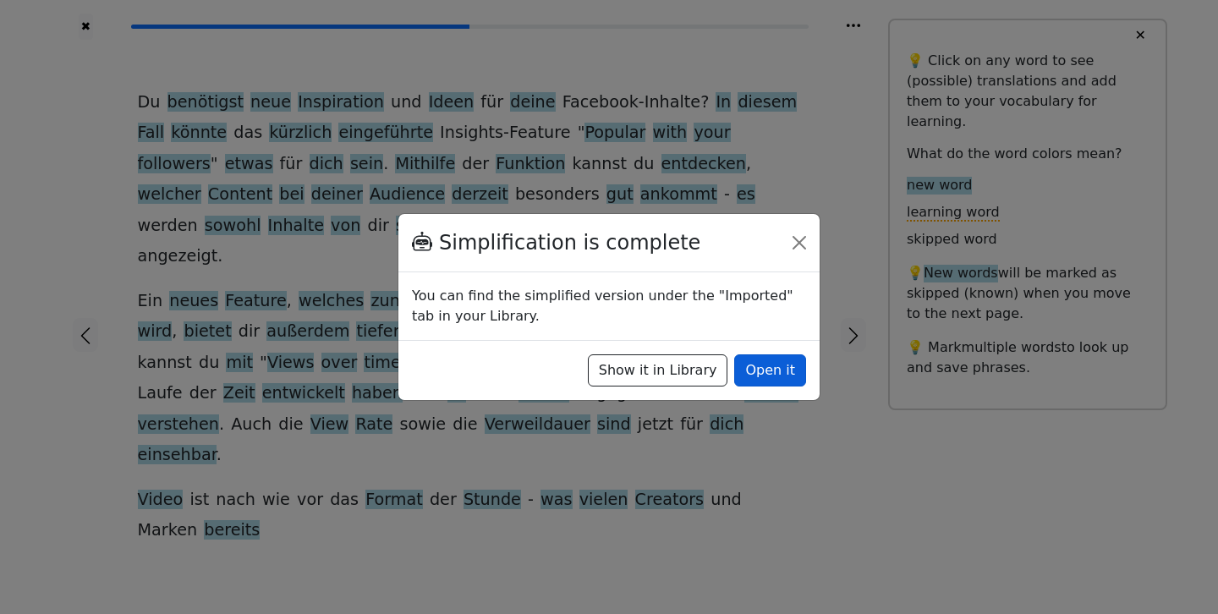
click at [772, 365] on button "Open it" at bounding box center [770, 370] width 72 height 32
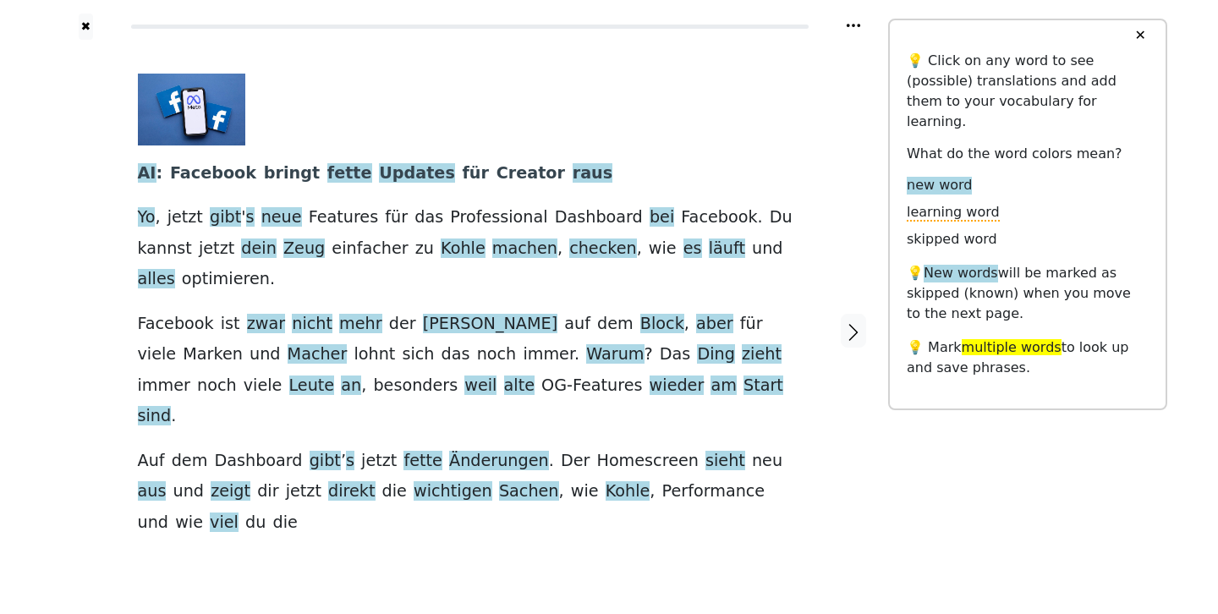
click at [657, 496] on div "AI : Facebook bringt fette Updates für Creator raus Yo , jetzt gibt ' s neue Fe…" at bounding box center [470, 331] width 698 height 582
click at [213, 217] on span "gibt" at bounding box center [225, 217] width 31 height 21
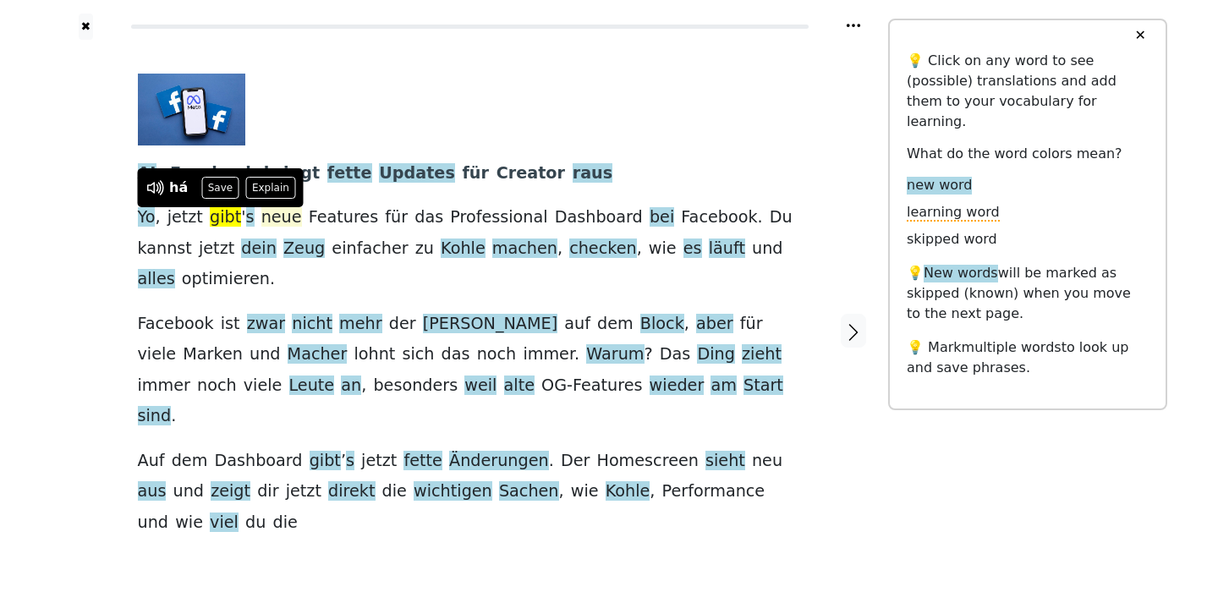
click at [261, 215] on span "neue" at bounding box center [281, 217] width 41 height 21
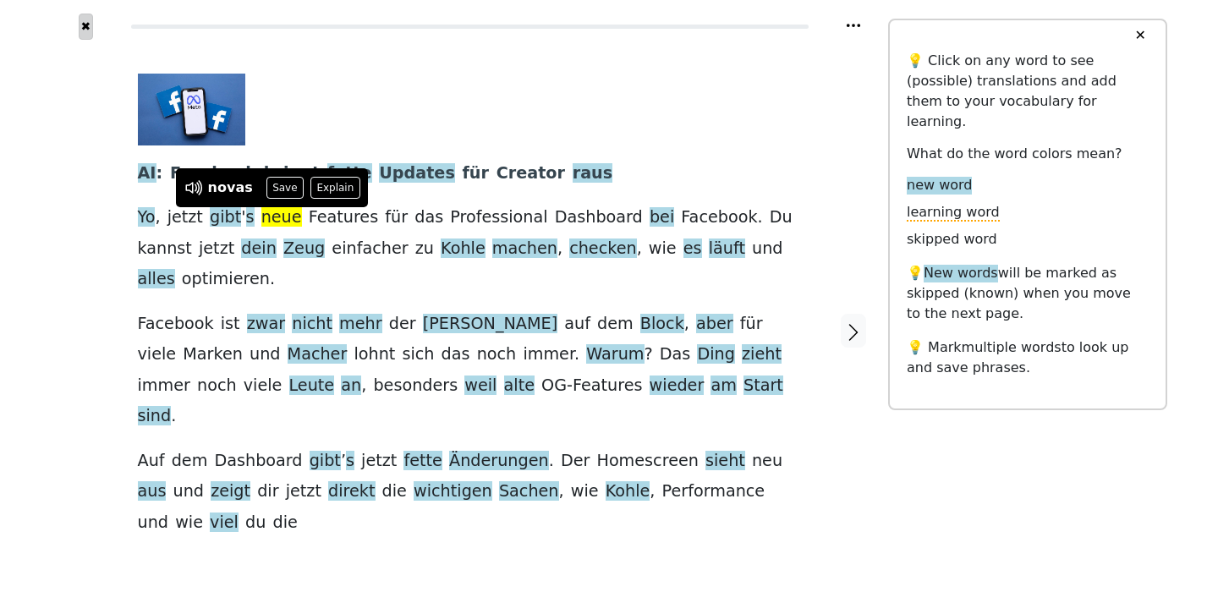
click at [86, 28] on button "✖" at bounding box center [86, 27] width 14 height 26
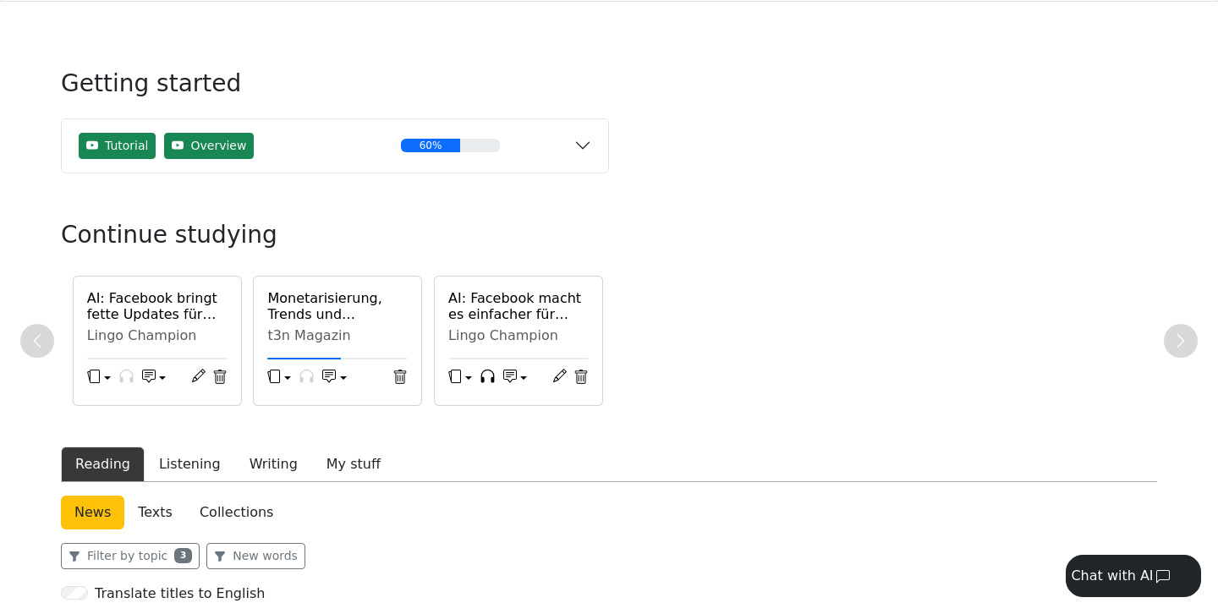
scroll to position [49, 0]
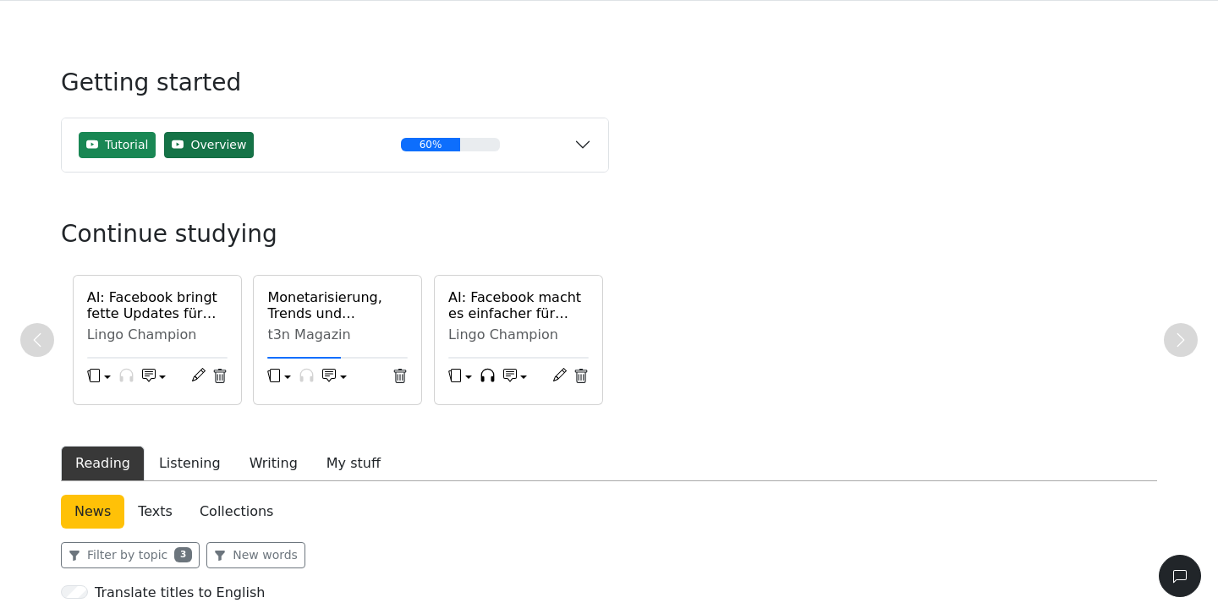
click at [230, 149] on span "Overview" at bounding box center [218, 145] width 56 height 18
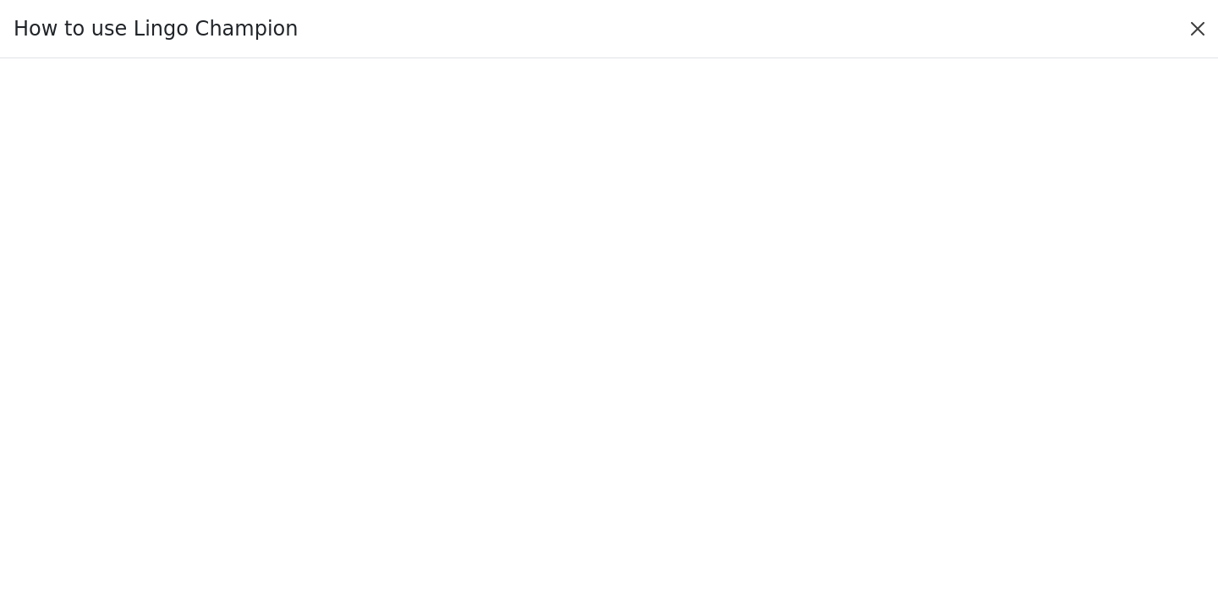
click at [1199, 27] on button "Close" at bounding box center [1197, 28] width 27 height 27
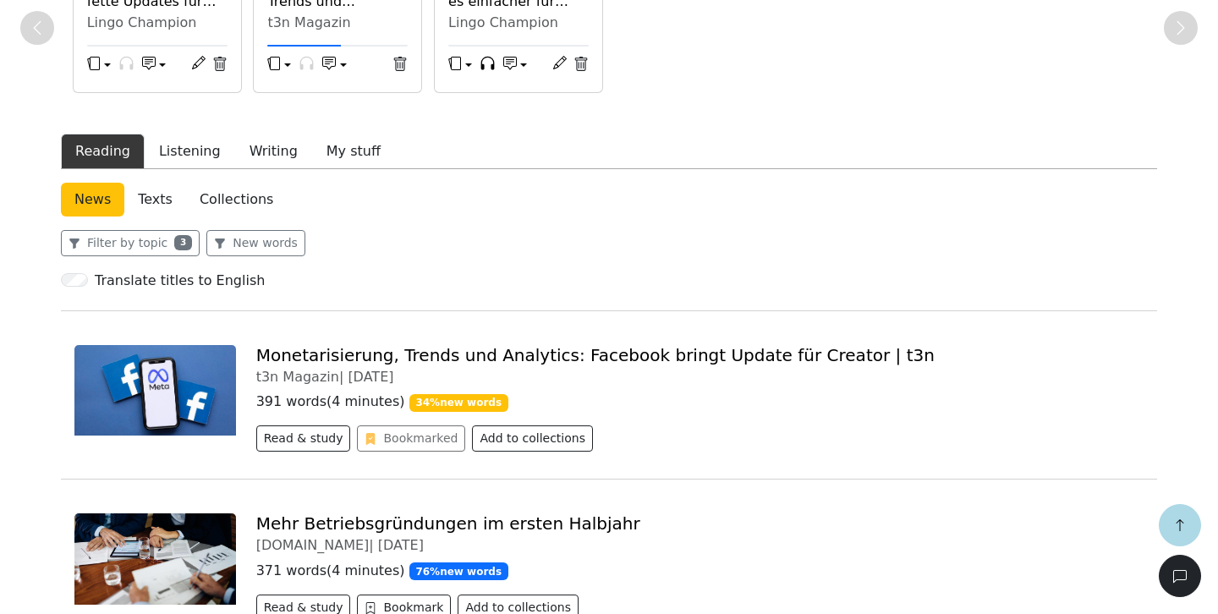
scroll to position [544, 0]
